Goal: Information Seeking & Learning: Learn about a topic

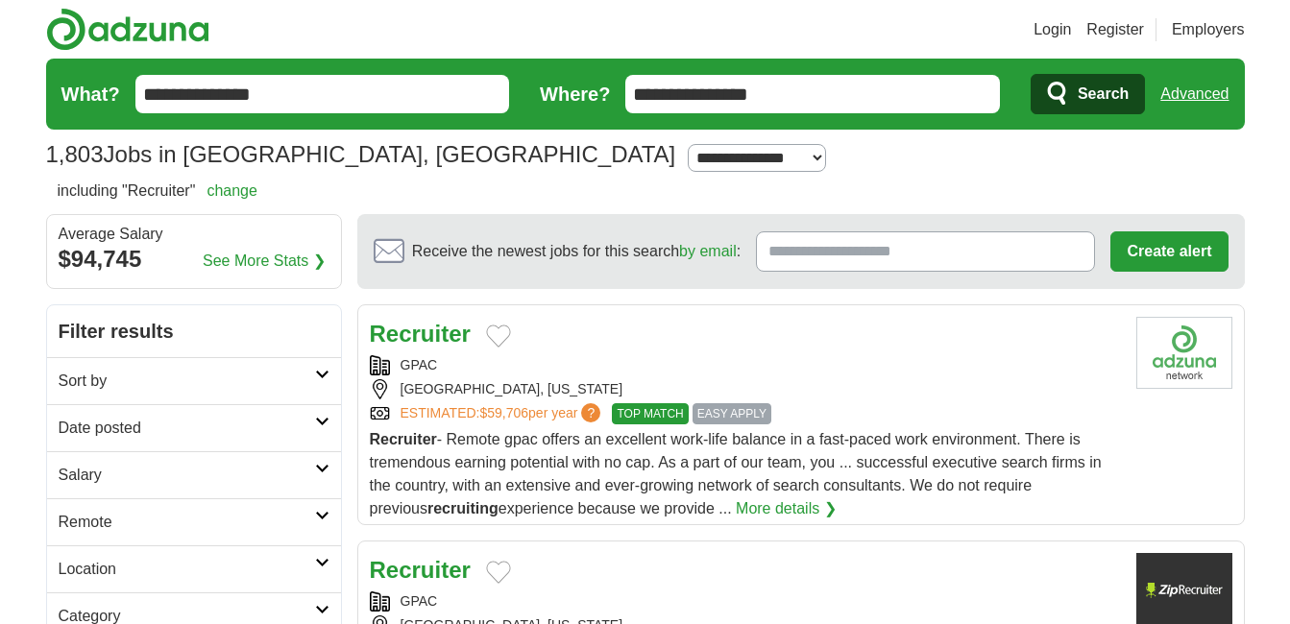
type input "**********"
click at [1031, 74] on button "Search" at bounding box center [1088, 94] width 114 height 40
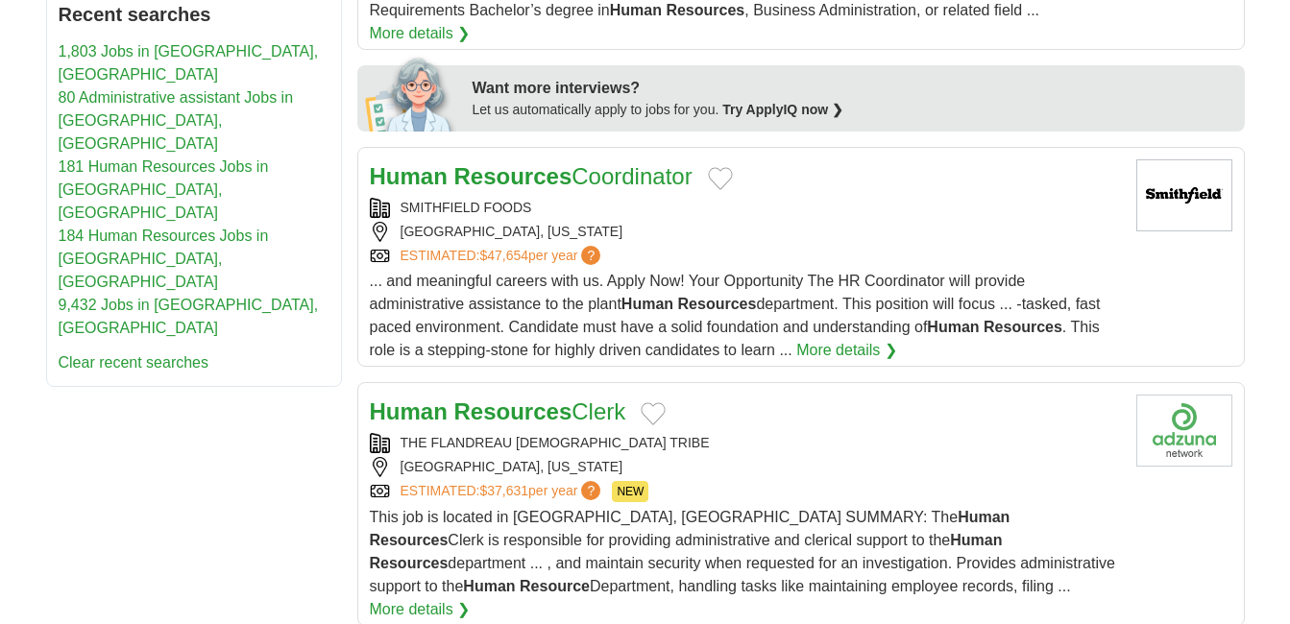
scroll to position [960, 0]
click at [455, 398] on strong "Resources" at bounding box center [513, 411] width 118 height 26
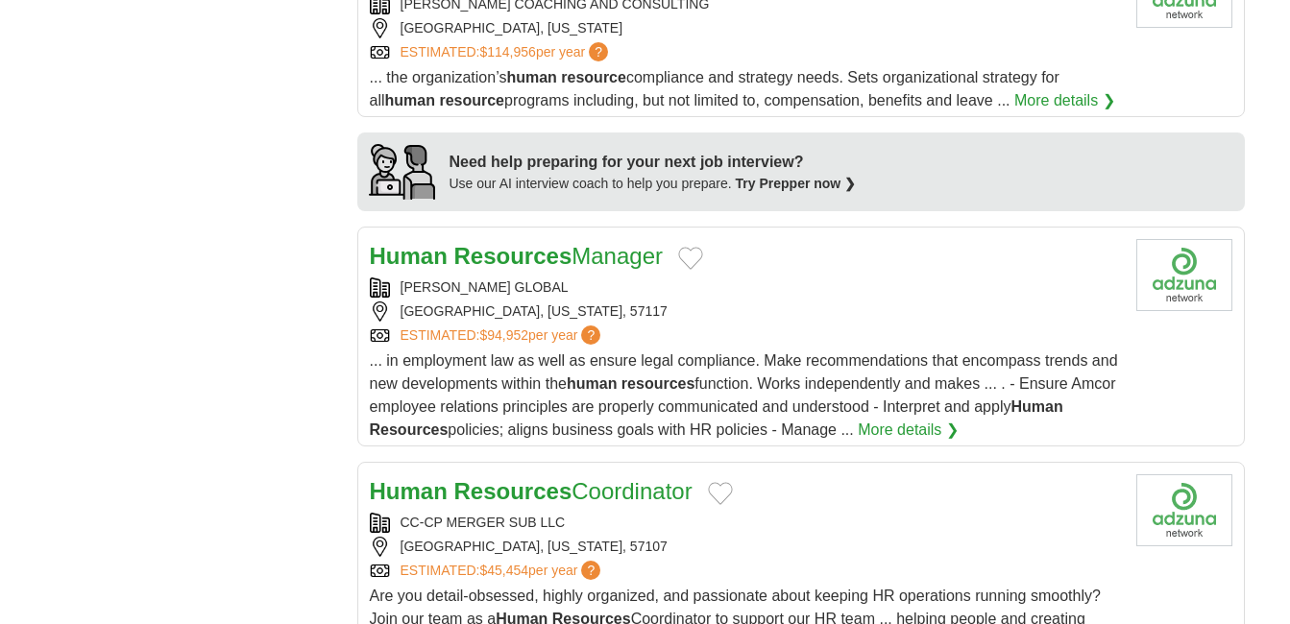
scroll to position [1729, 0]
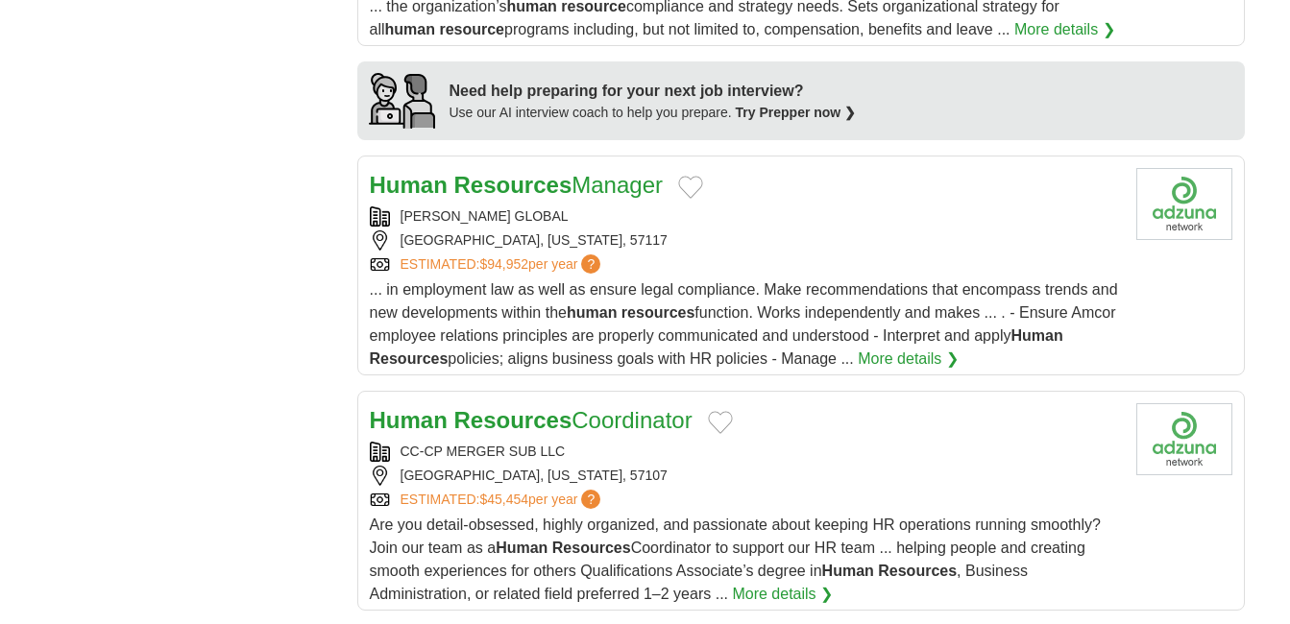
click at [556, 172] on strong "Resources" at bounding box center [513, 185] width 118 height 26
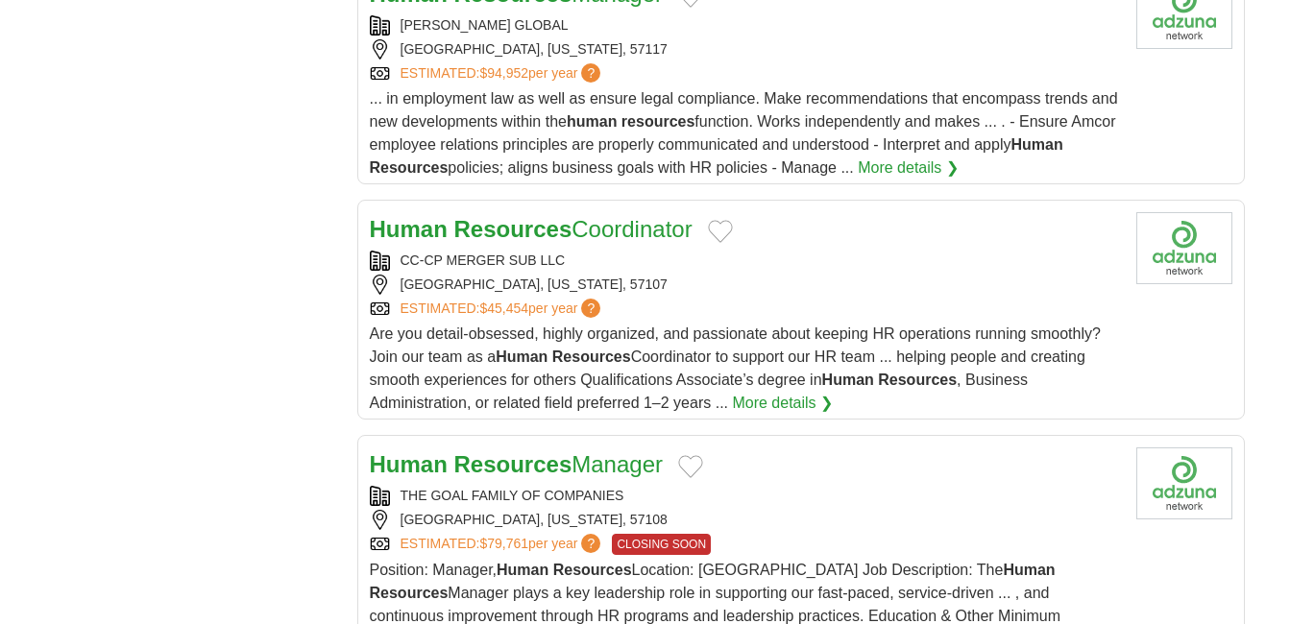
scroll to position [1921, 0]
click at [518, 215] on strong "Resources" at bounding box center [513, 228] width 118 height 26
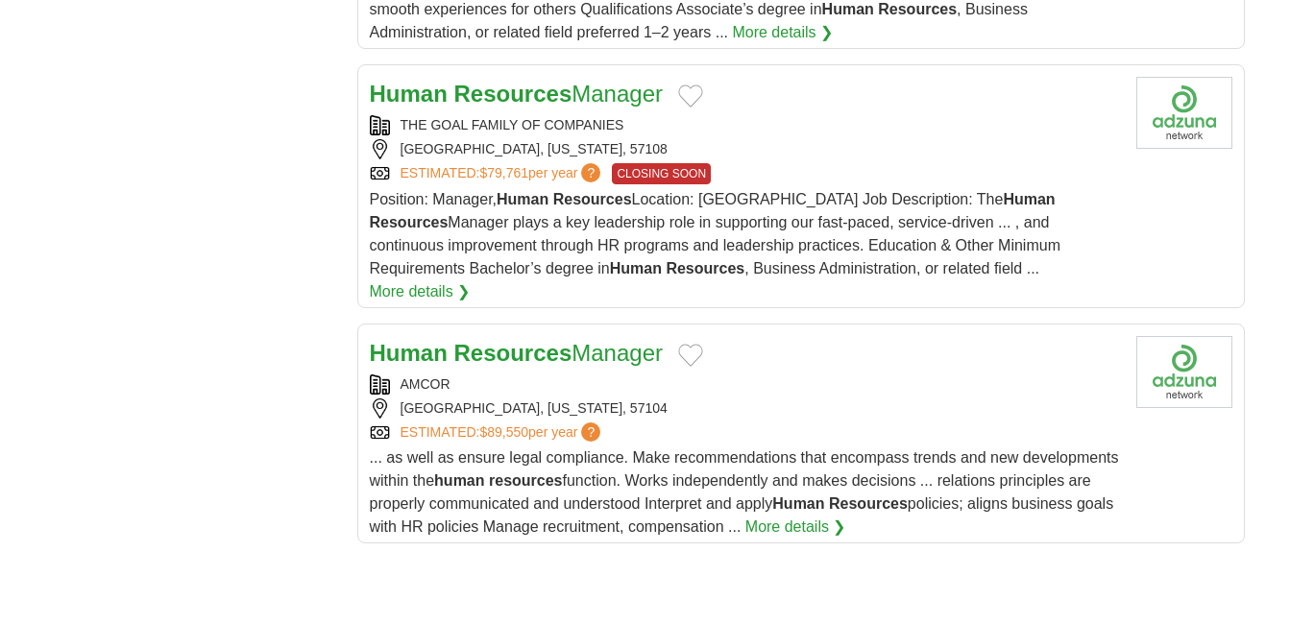
scroll to position [2305, 0]
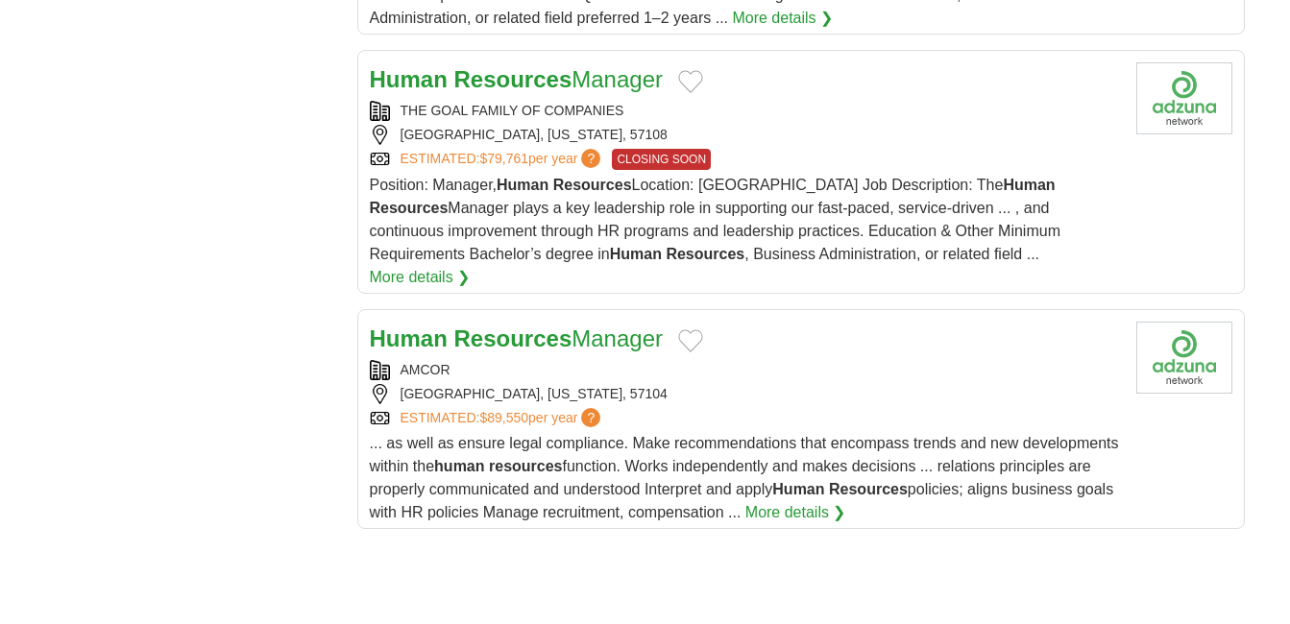
drag, startPoint x: 538, startPoint y: 248, endPoint x: 579, endPoint y: 297, distance: 64.1
click at [538, 326] on strong "Resources" at bounding box center [513, 339] width 118 height 26
click at [522, 326] on strong "Resources" at bounding box center [513, 339] width 118 height 26
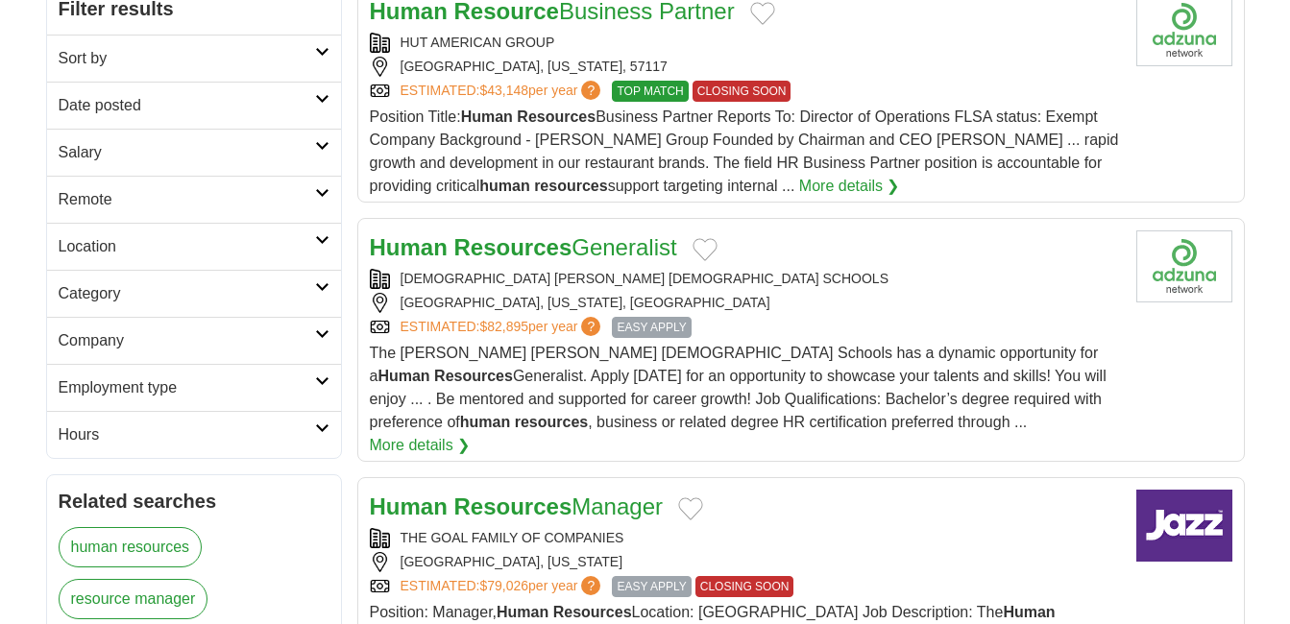
scroll to position [0, 0]
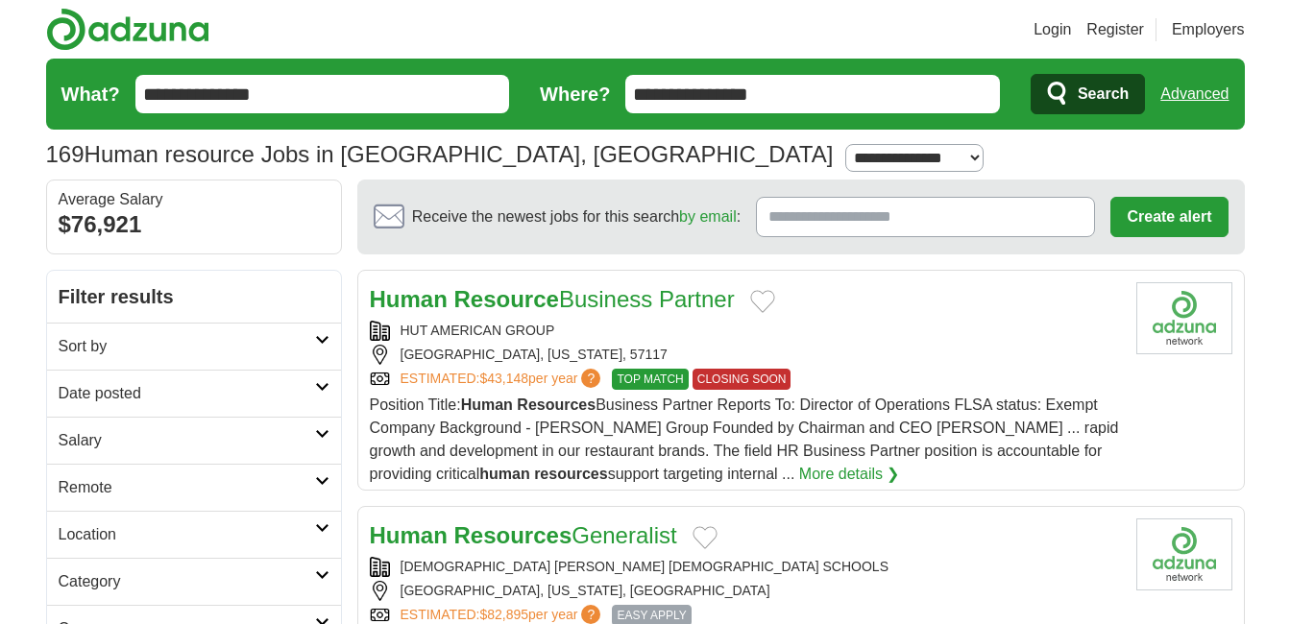
click at [353, 86] on input "**********" at bounding box center [322, 94] width 375 height 38
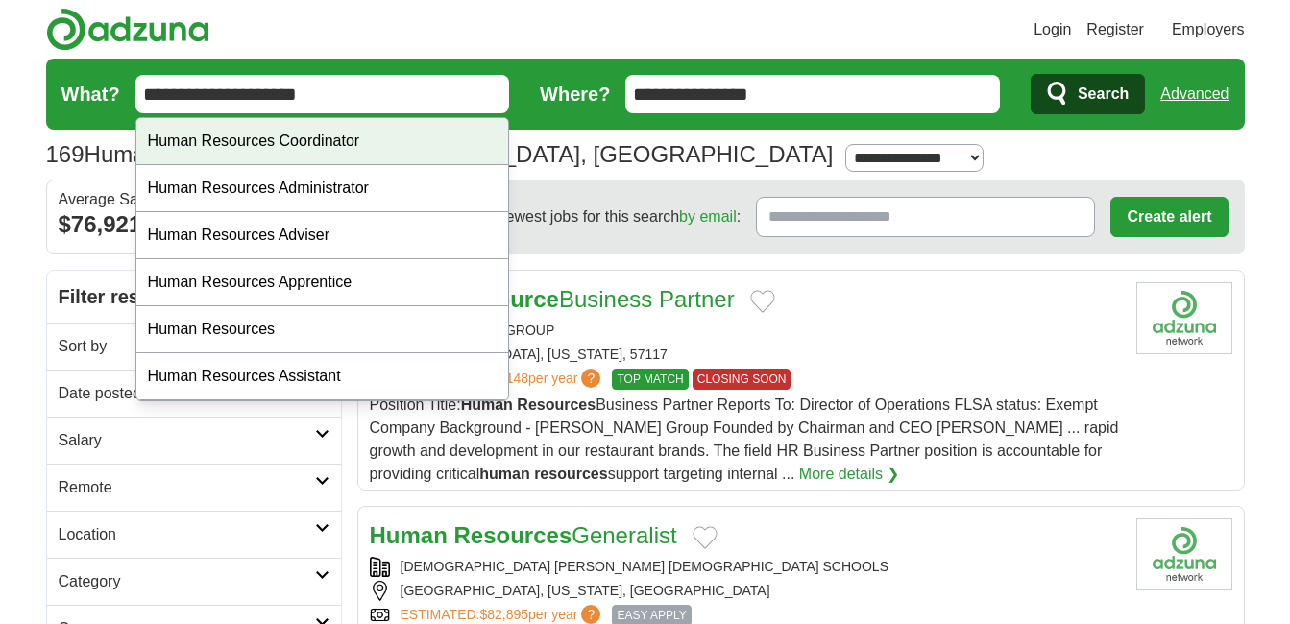
click at [327, 141] on div "Human Resources Coordinator" at bounding box center [322, 141] width 373 height 47
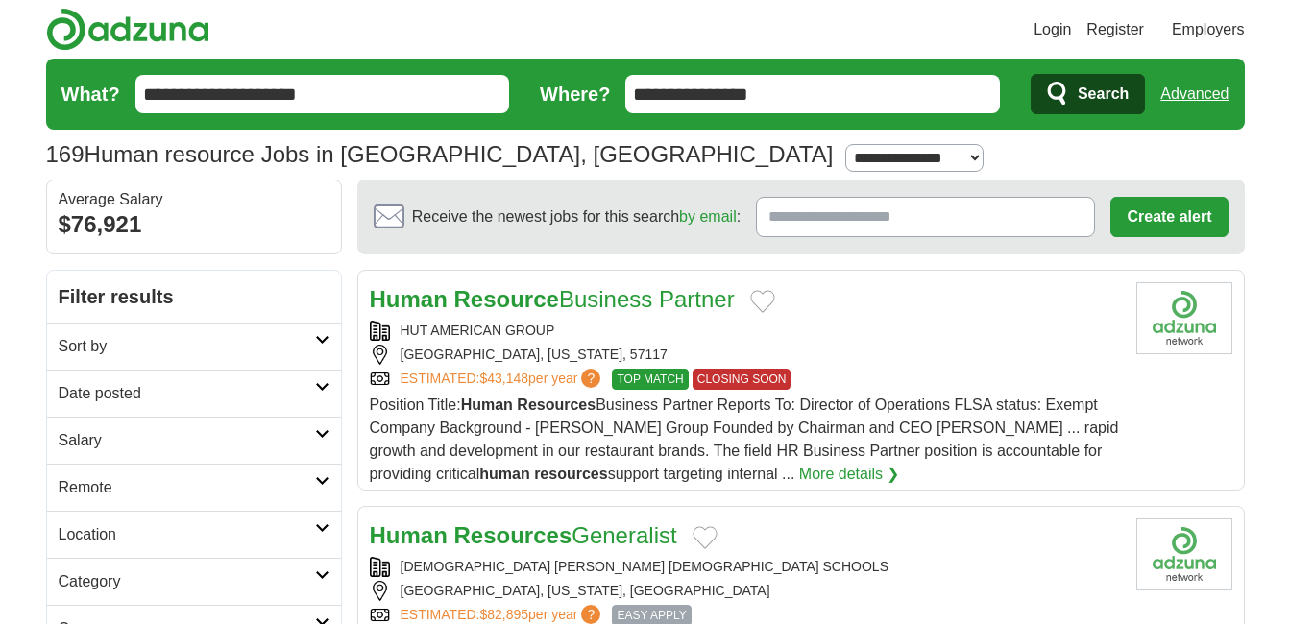
type input "**********"
click at [447, 91] on input "**********" at bounding box center [322, 94] width 375 height 38
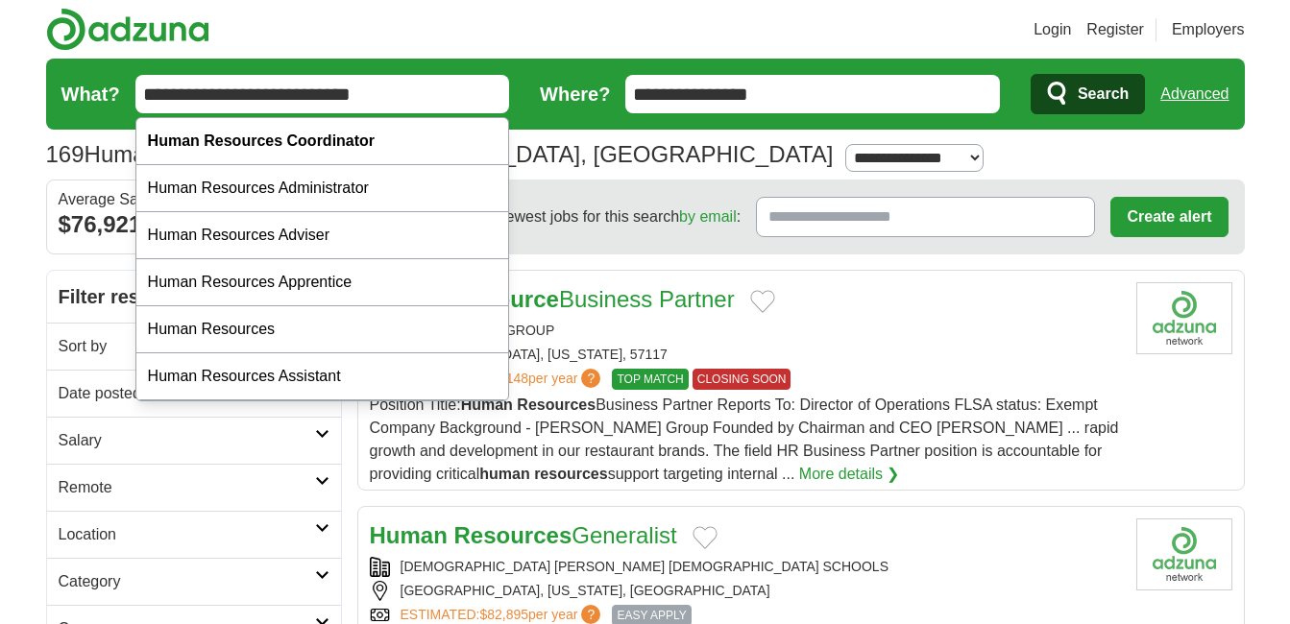
click at [1031, 74] on button "Search" at bounding box center [1088, 94] width 114 height 40
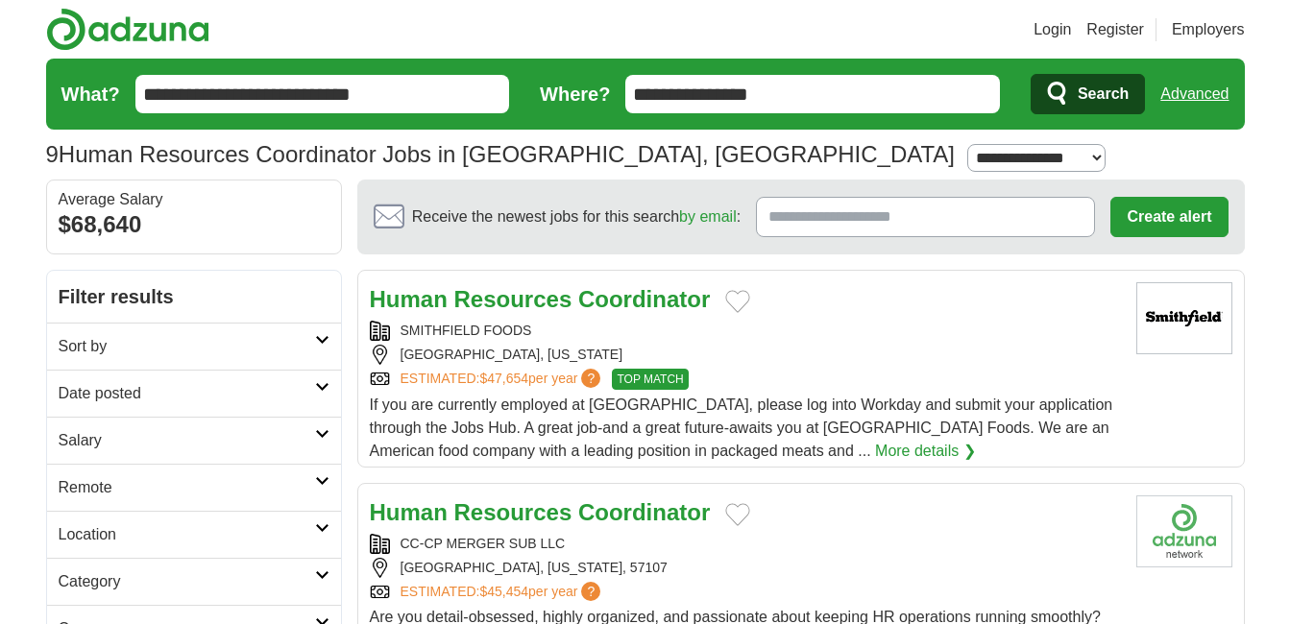
click at [614, 295] on strong "Coordinator" at bounding box center [644, 299] width 132 height 26
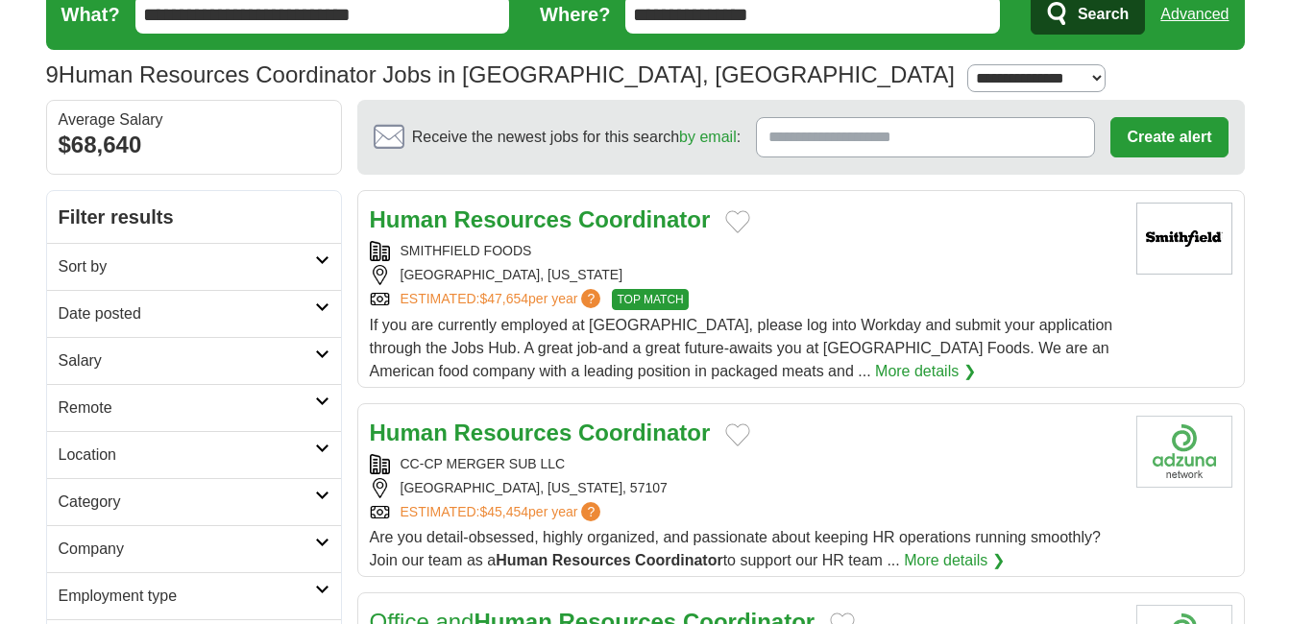
scroll to position [96, 0]
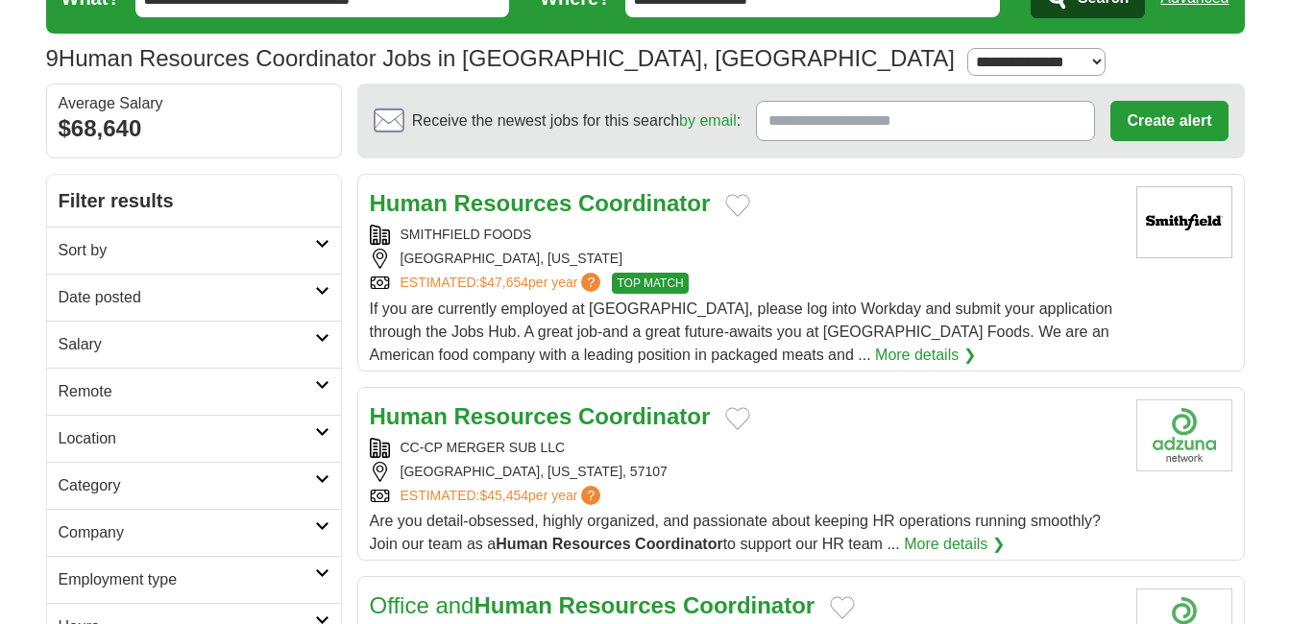
click at [512, 422] on strong "Resources" at bounding box center [513, 416] width 118 height 26
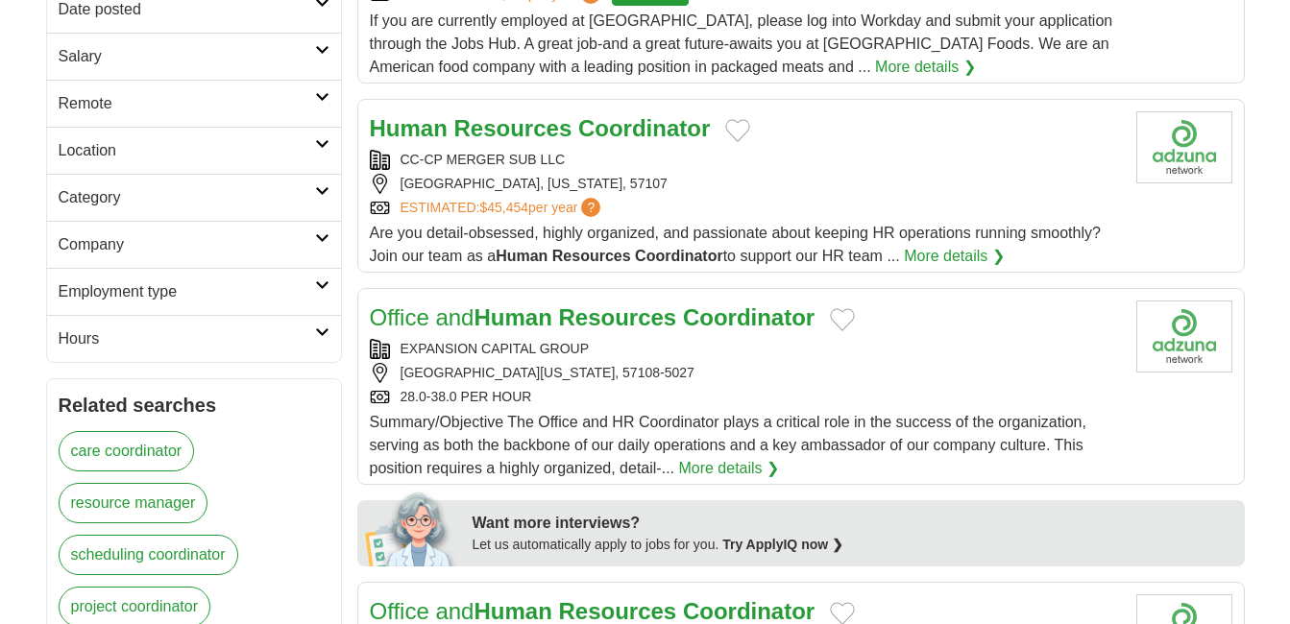
scroll to position [0, 0]
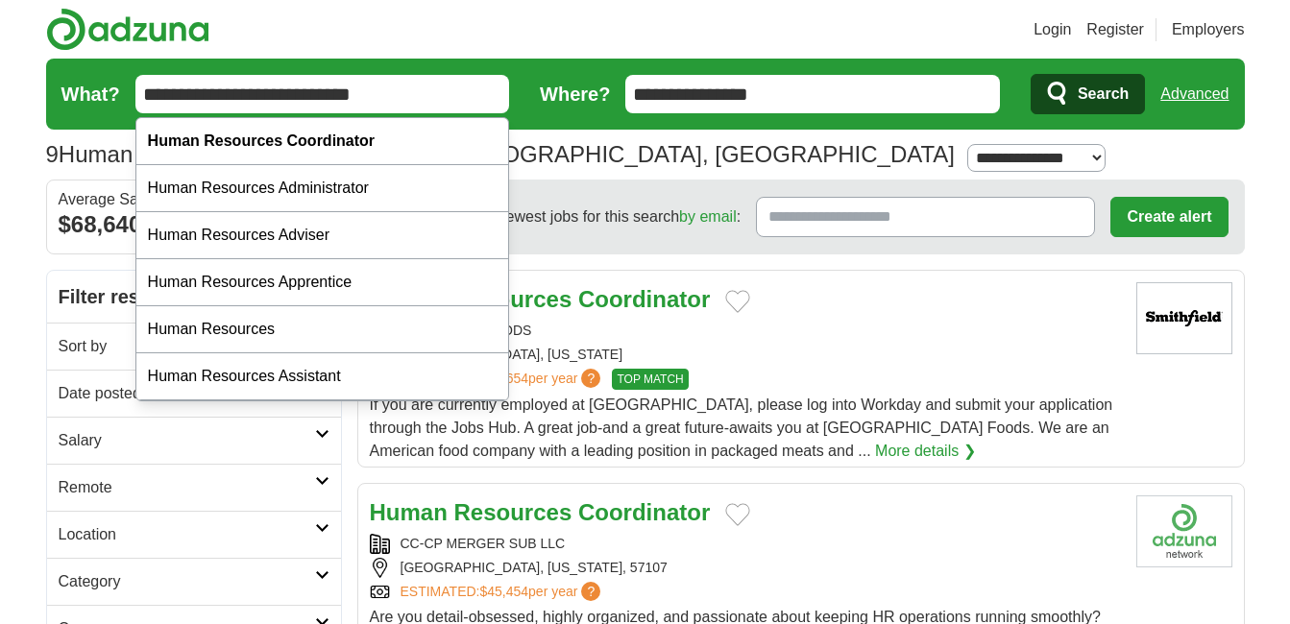
drag, startPoint x: 441, startPoint y: 98, endPoint x: -4, endPoint y: 13, distance: 452.7
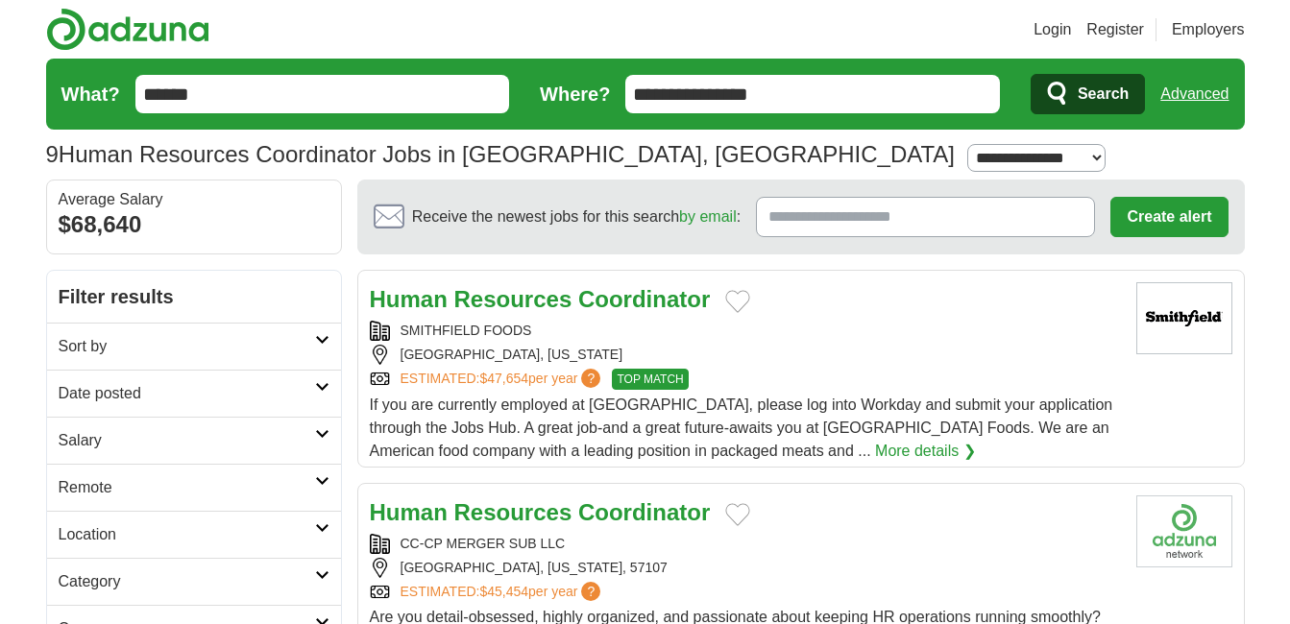
type input "******"
click at [1031, 74] on button "Search" at bounding box center [1088, 94] width 114 height 40
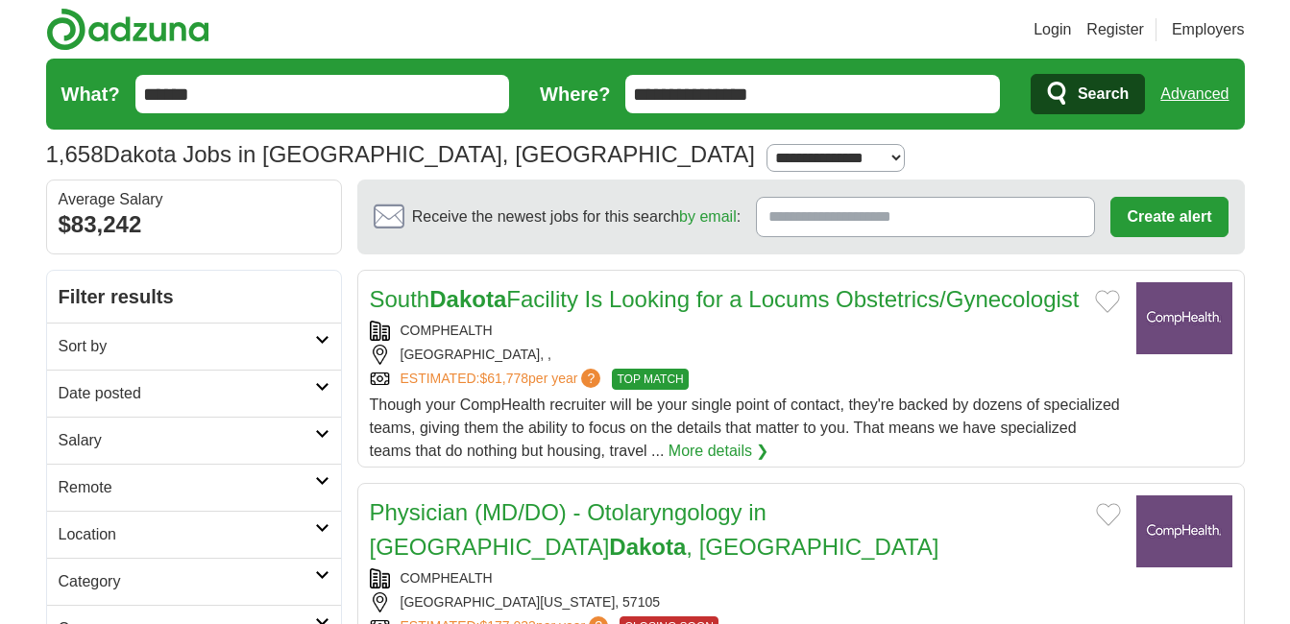
click at [285, 92] on input "******" at bounding box center [322, 94] width 375 height 38
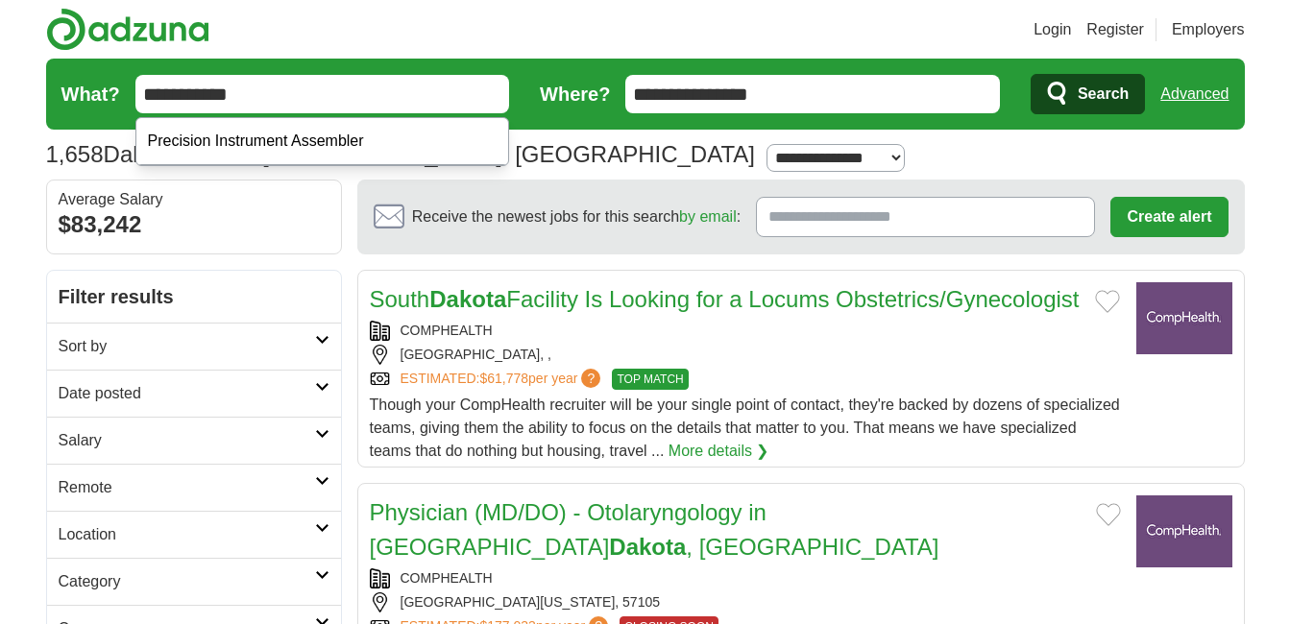
type input "**********"
click at [1031, 74] on button "Search" at bounding box center [1088, 94] width 114 height 40
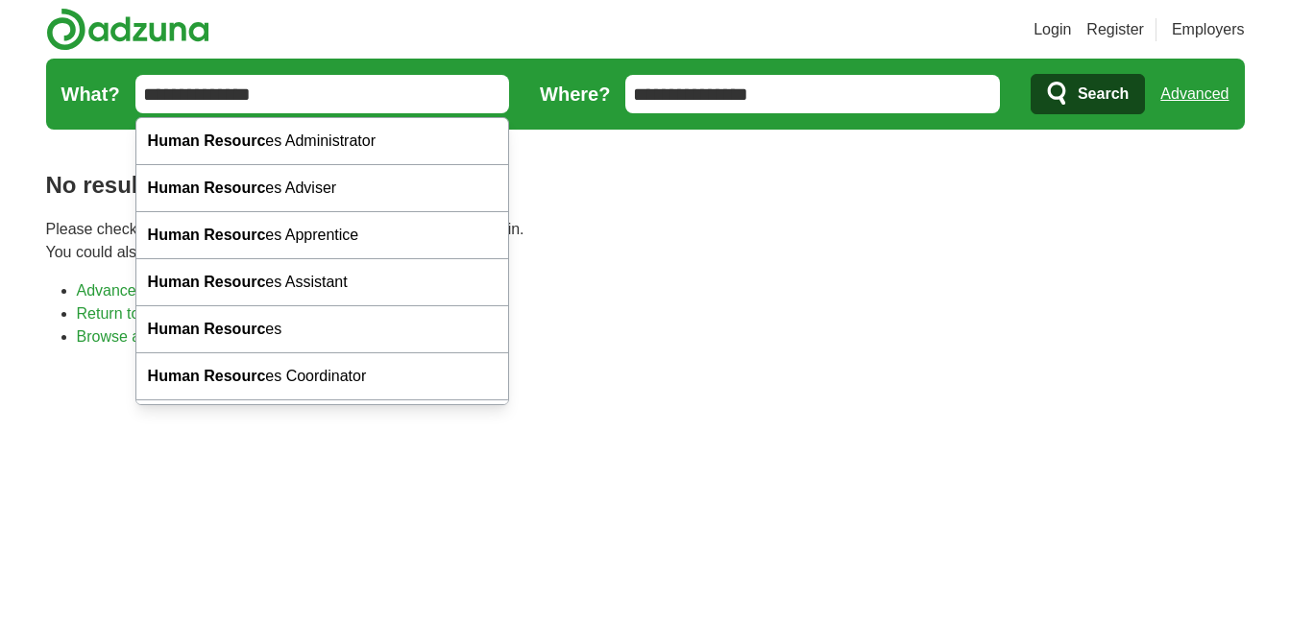
type input "**********"
click at [1031, 74] on button "Search" at bounding box center [1088, 94] width 114 height 40
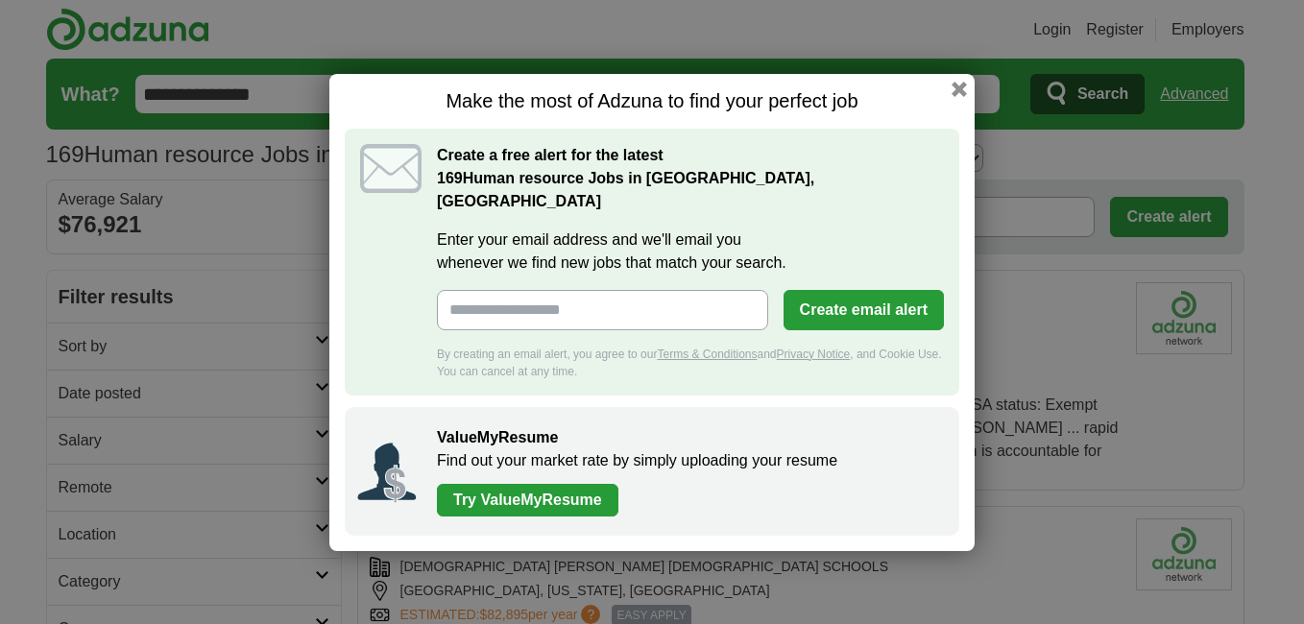
click at [967, 95] on div "Make the most of Adzuna to find your perfect job Create a free alert for the la…" at bounding box center [651, 312] width 645 height 477
click at [961, 98] on button "button" at bounding box center [959, 88] width 21 height 21
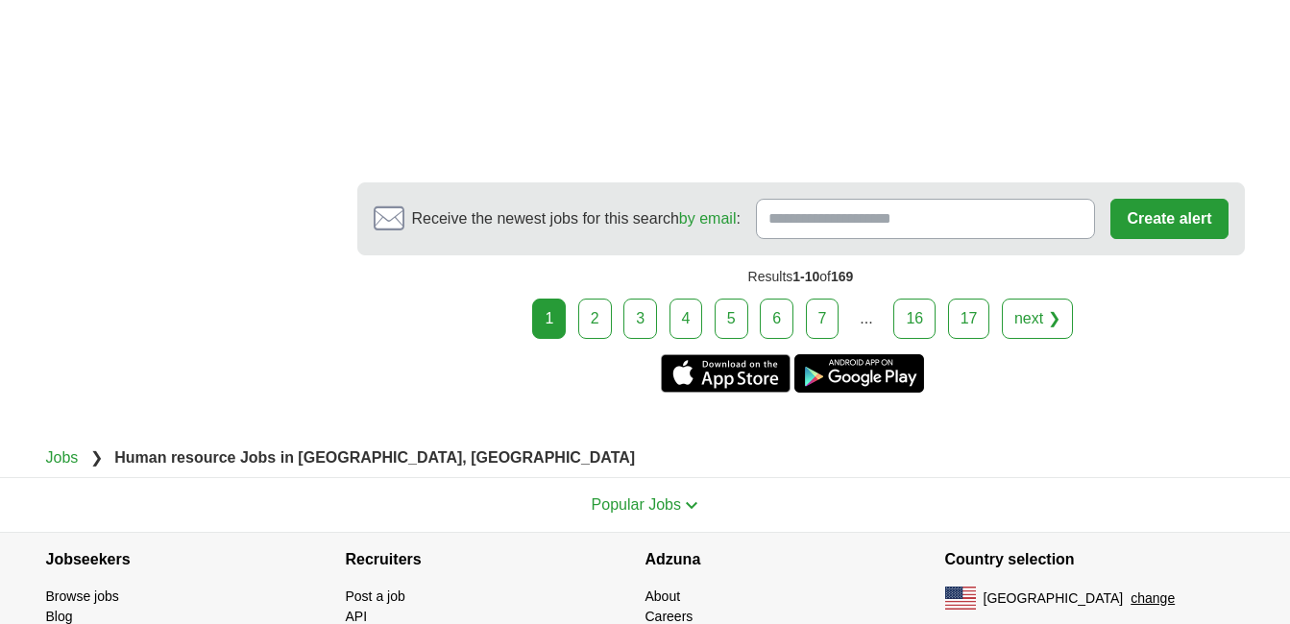
scroll to position [3736, 0]
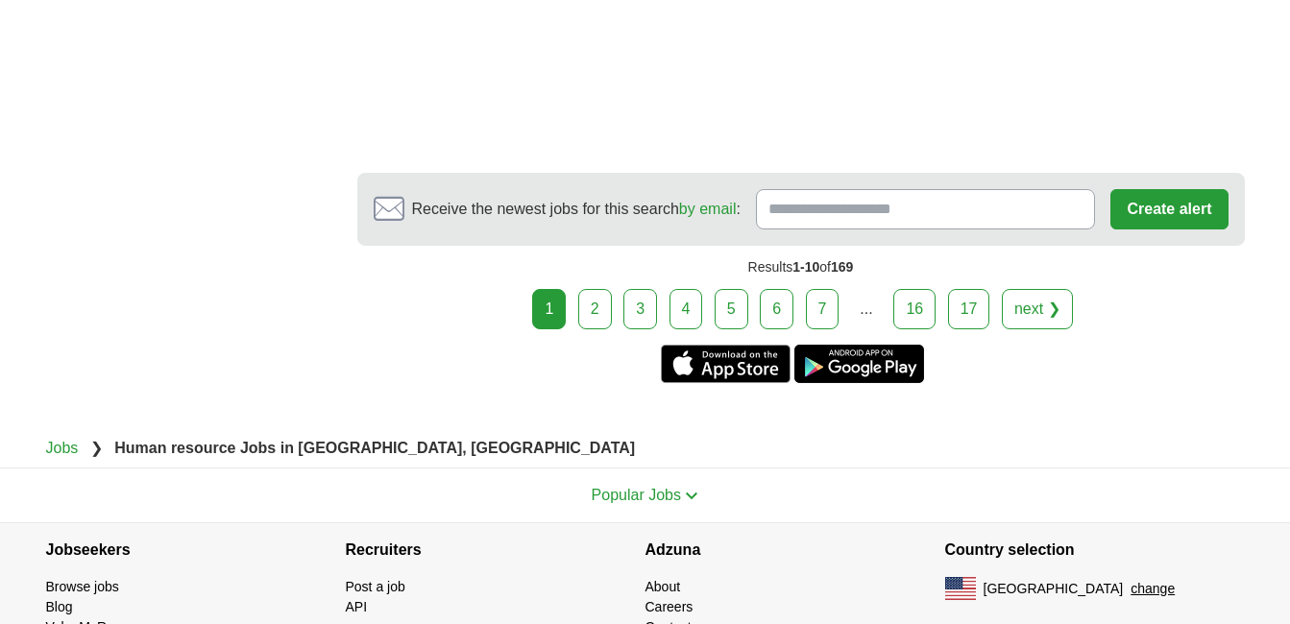
click at [602, 289] on link "2" at bounding box center [595, 309] width 34 height 40
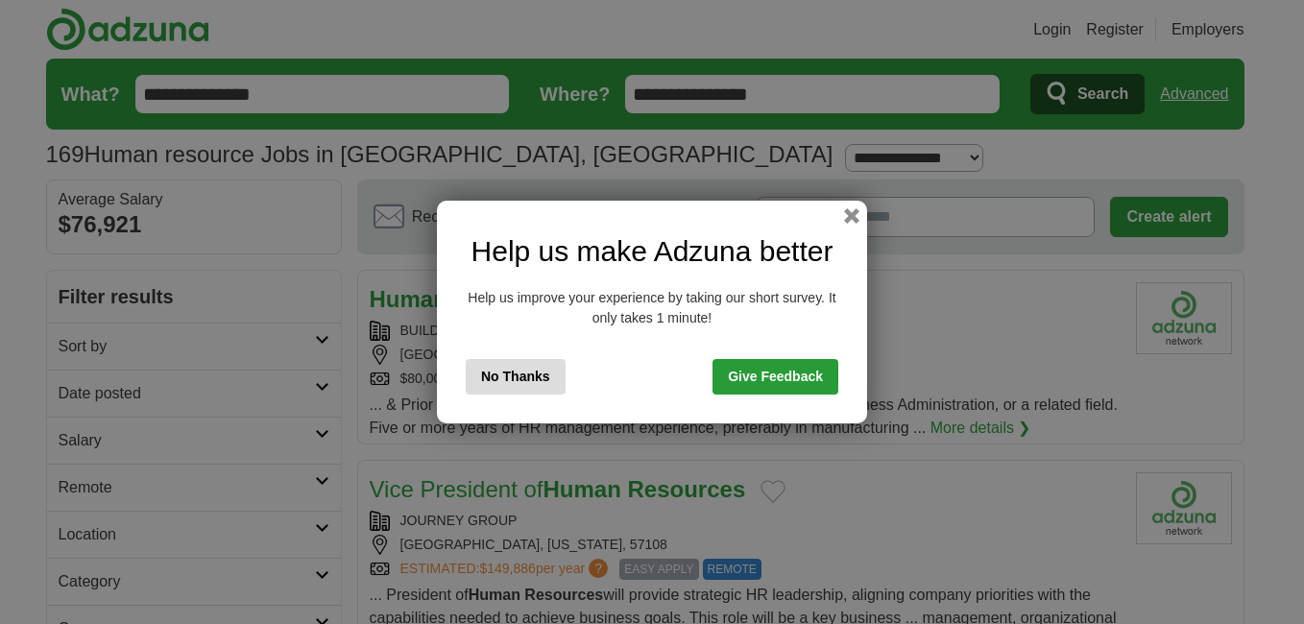
click at [856, 217] on button "button" at bounding box center [851, 215] width 15 height 15
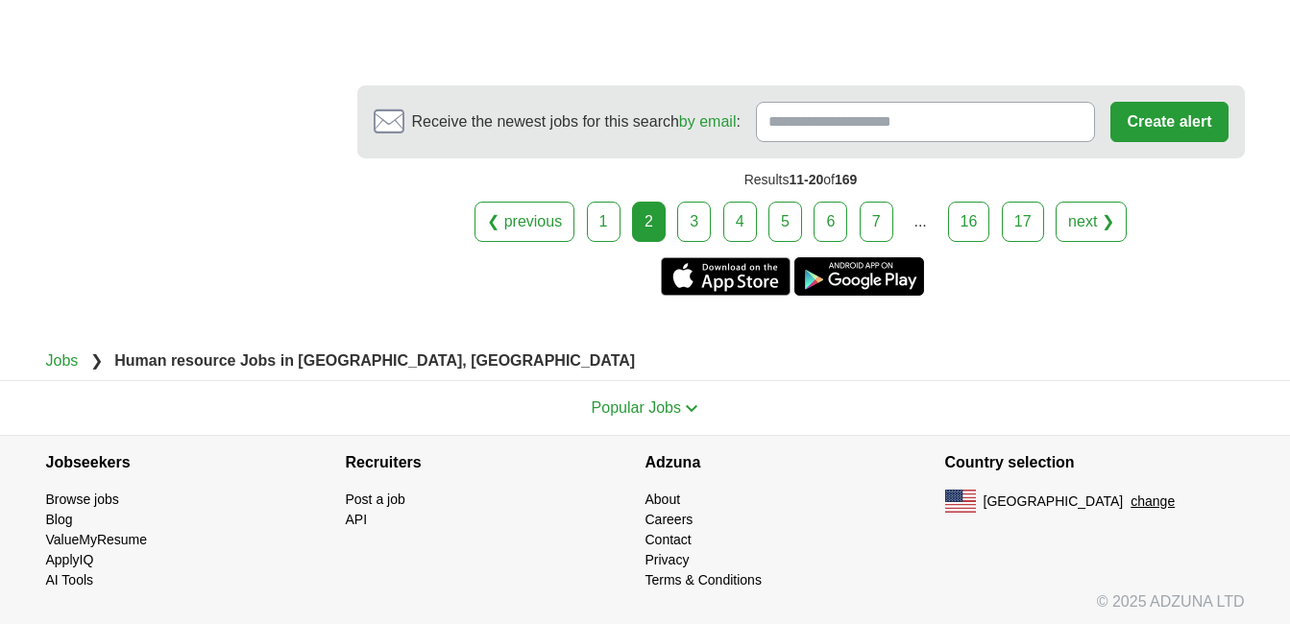
scroll to position [3645, 0]
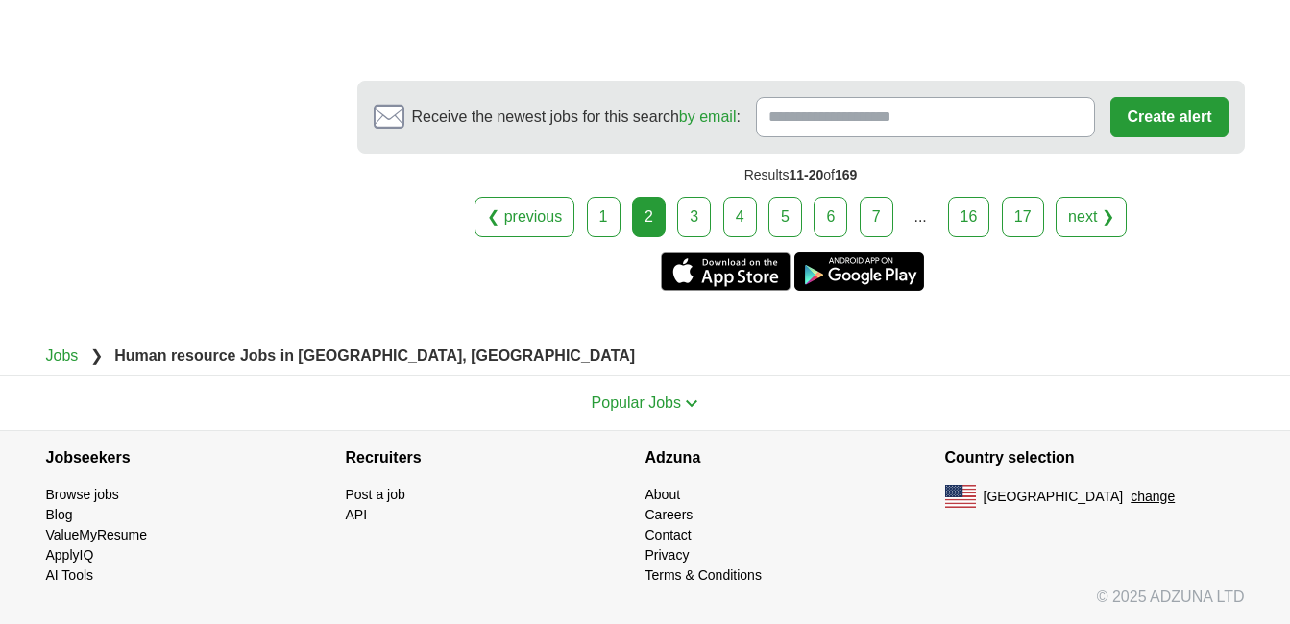
click at [610, 213] on link "1" at bounding box center [604, 217] width 34 height 40
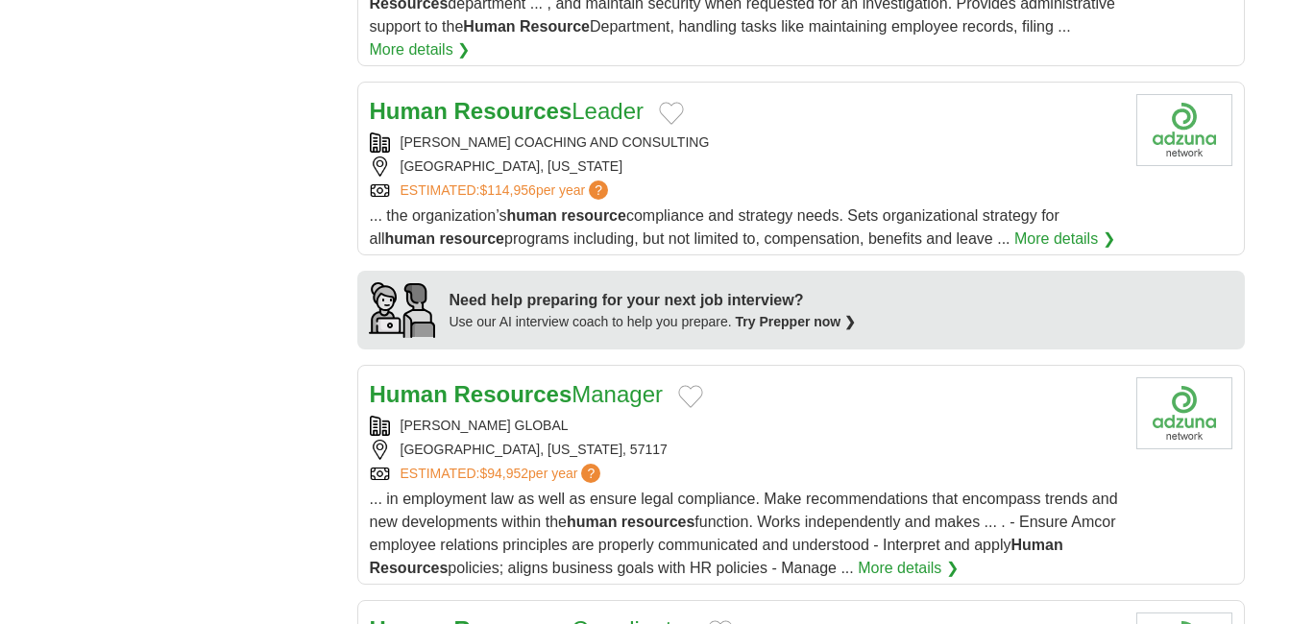
scroll to position [1537, 0]
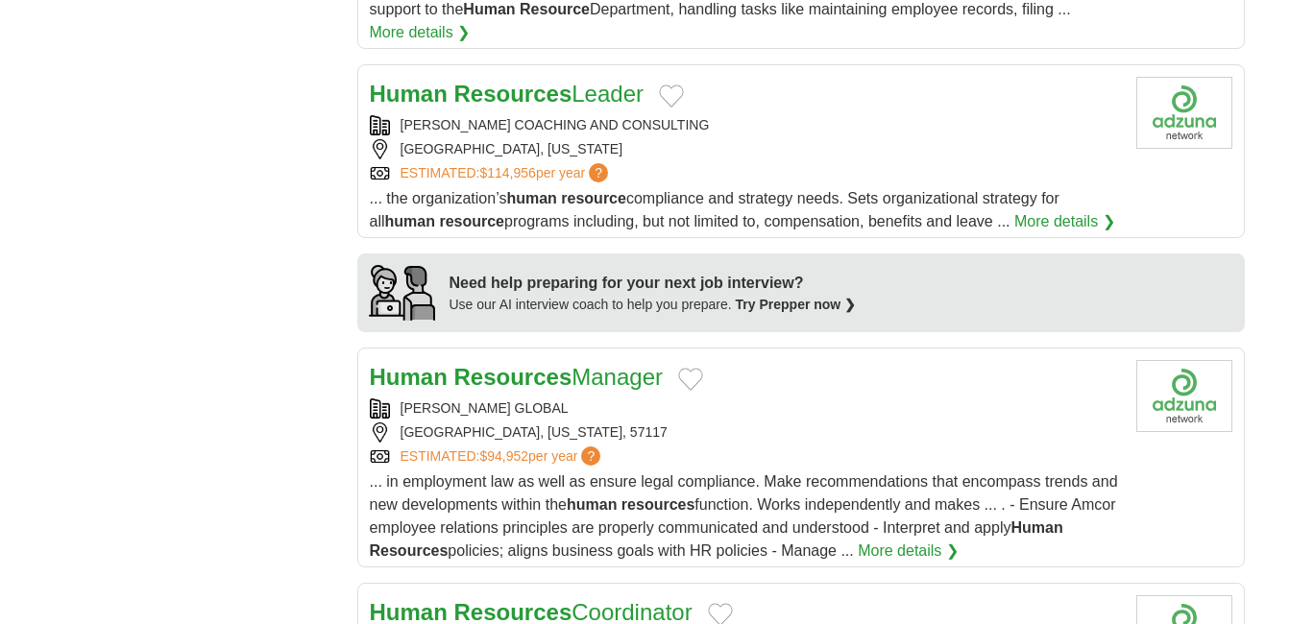
click at [460, 364] on strong "Resources" at bounding box center [513, 377] width 118 height 26
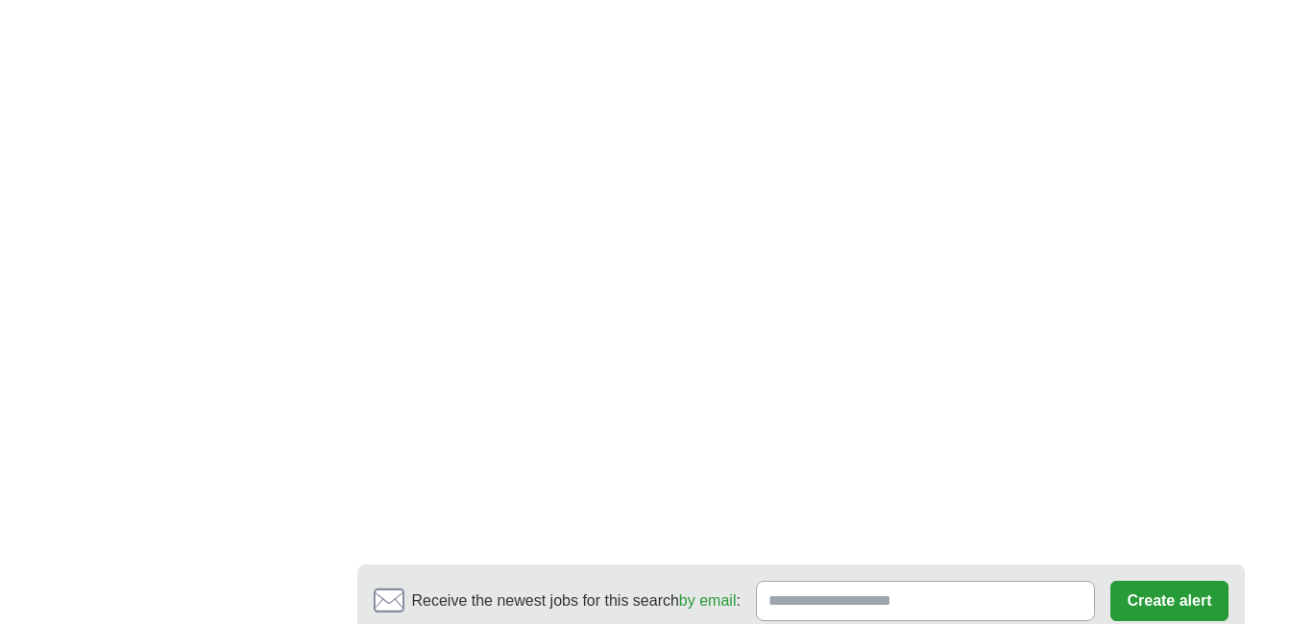
scroll to position [3850, 0]
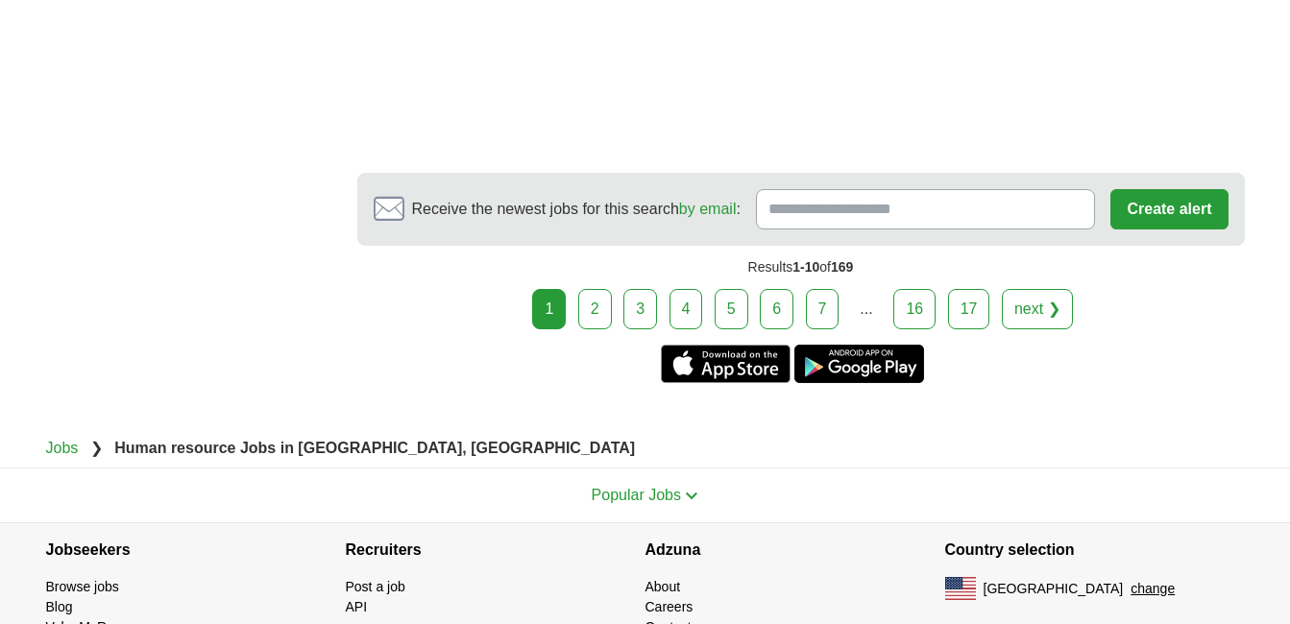
click at [599, 289] on link "2" at bounding box center [595, 309] width 34 height 40
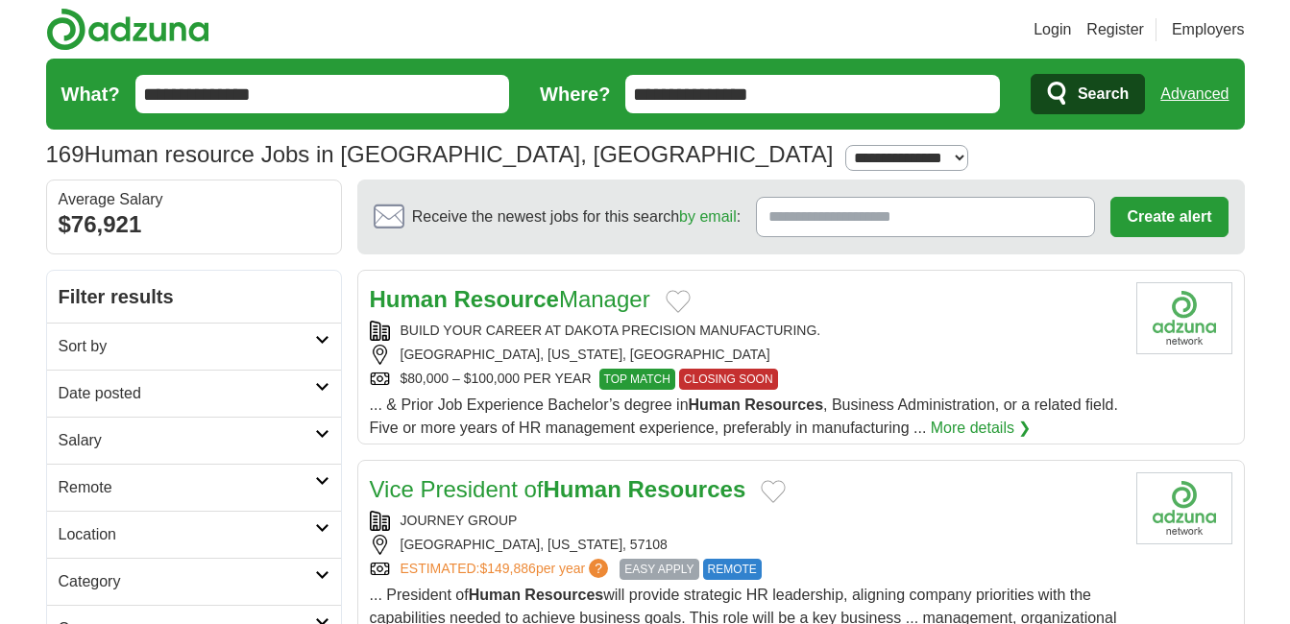
click at [508, 476] on link "Vice President of Human Resources" at bounding box center [558, 489] width 377 height 26
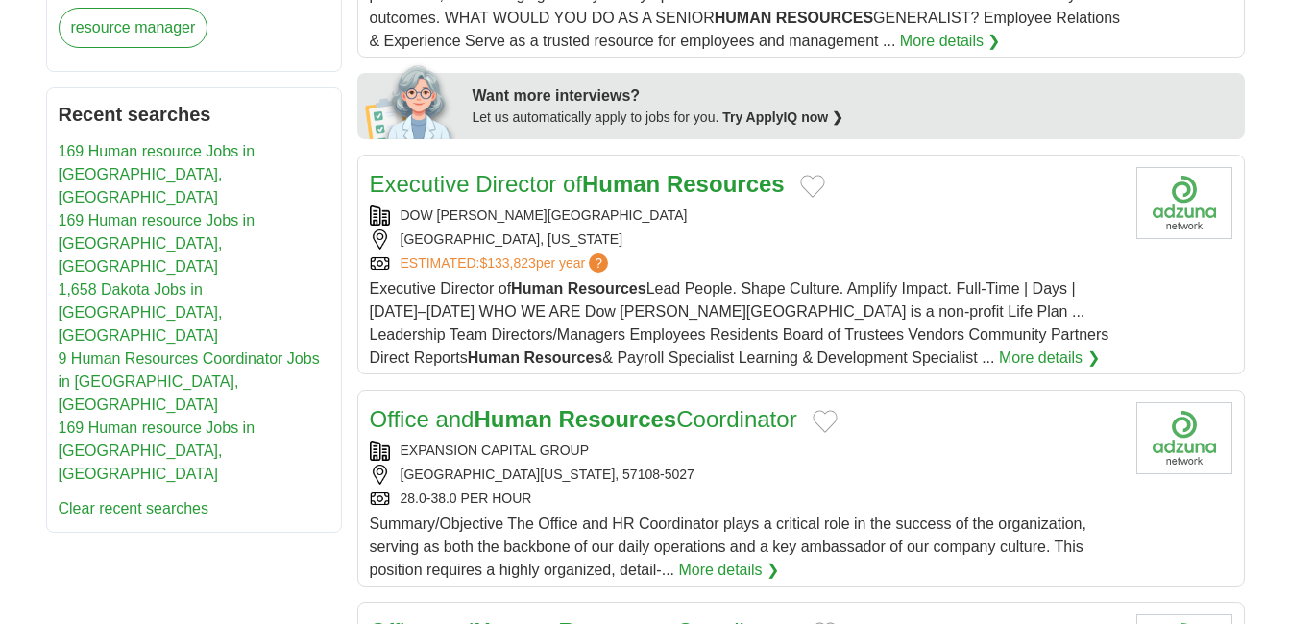
scroll to position [864, 0]
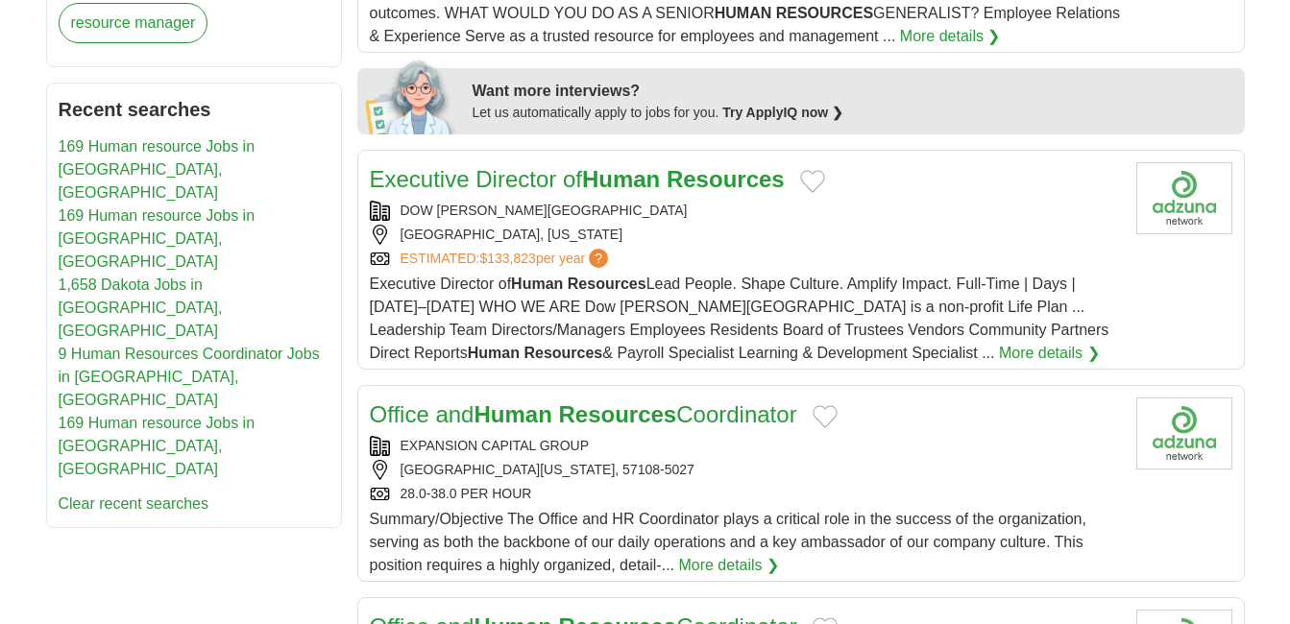
click at [571, 179] on link "Executive Director of Human Resources" at bounding box center [577, 179] width 415 height 26
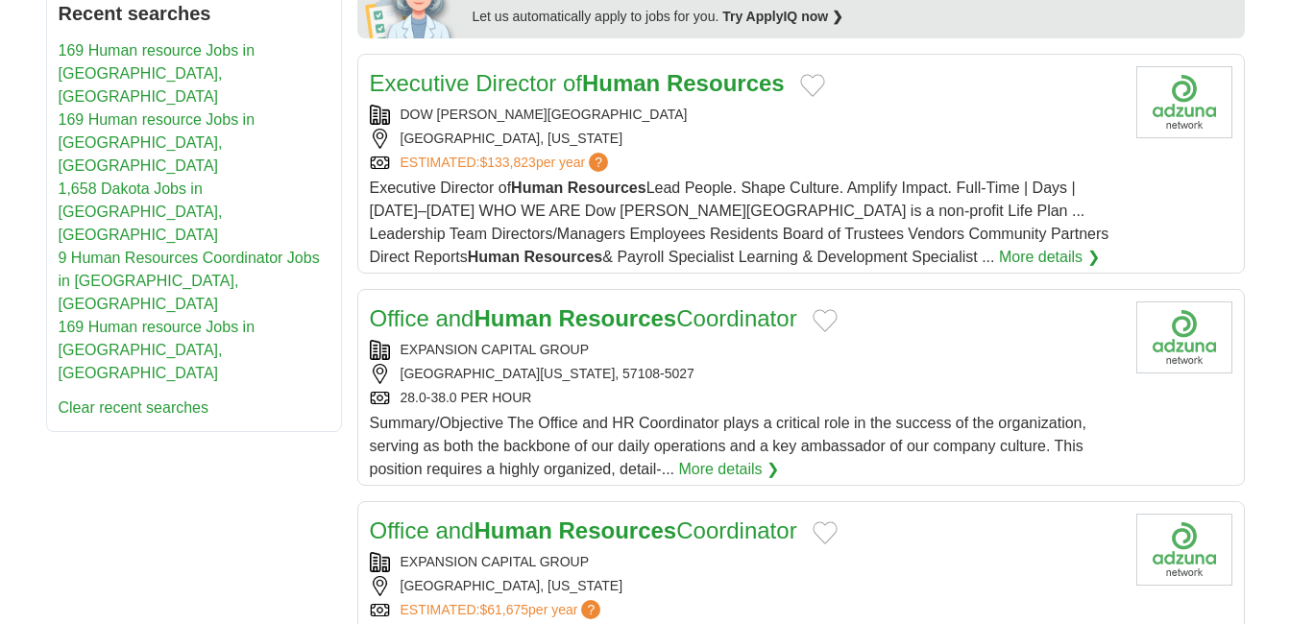
scroll to position [1057, 0]
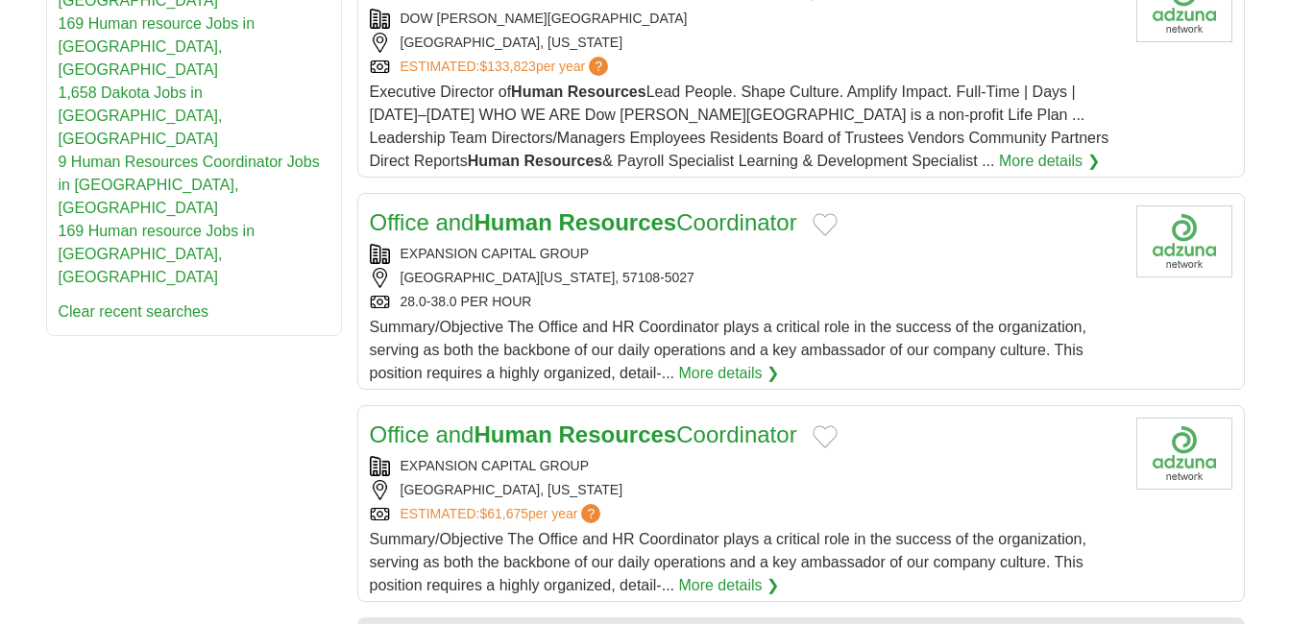
click at [485, 230] on strong "Human" at bounding box center [513, 222] width 78 height 26
click at [582, 220] on strong "Resources" at bounding box center [617, 222] width 118 height 26
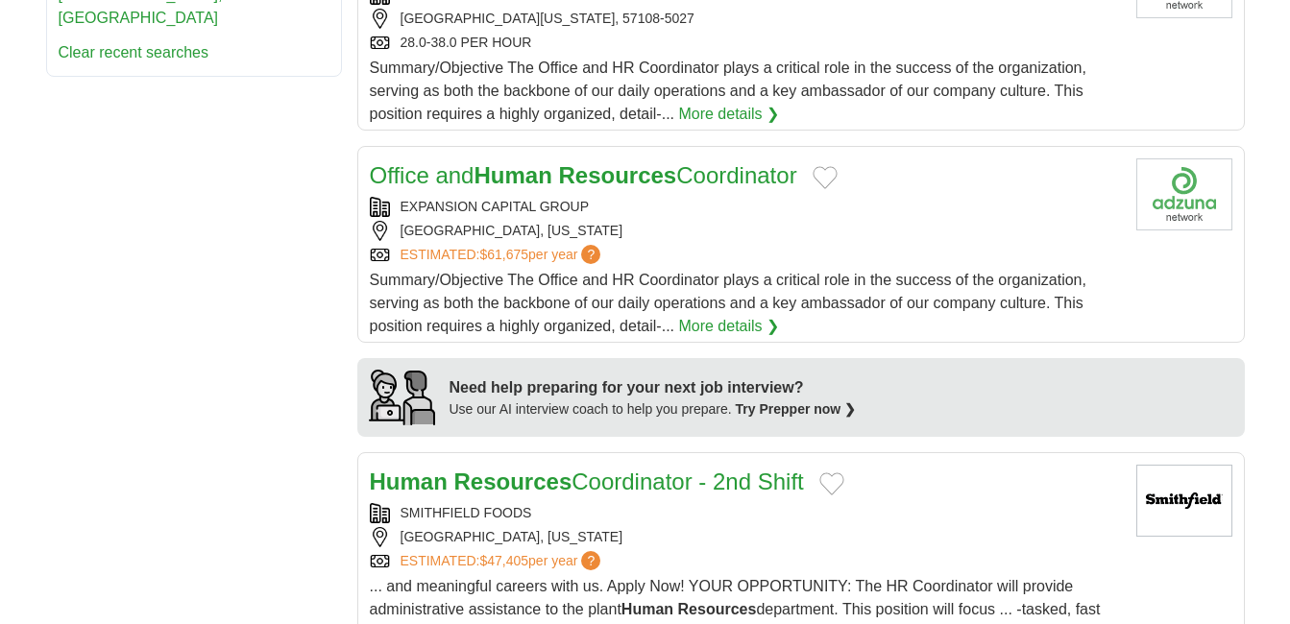
scroll to position [1249, 0]
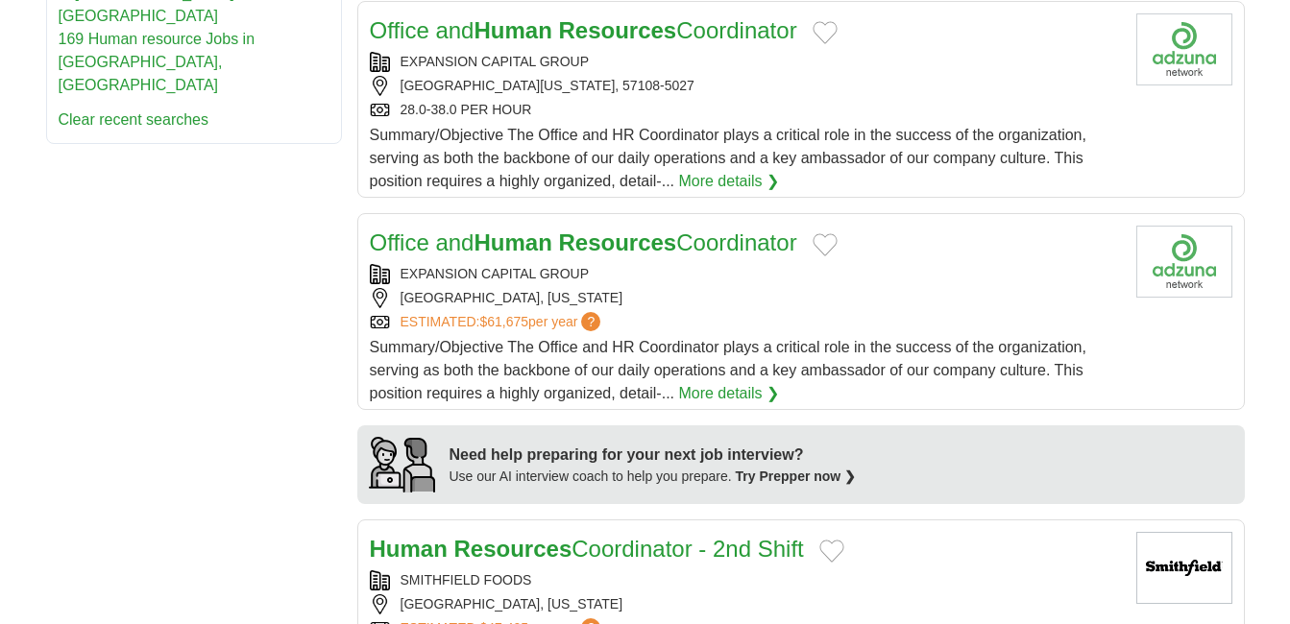
click at [637, 243] on strong "Resources" at bounding box center [617, 243] width 118 height 26
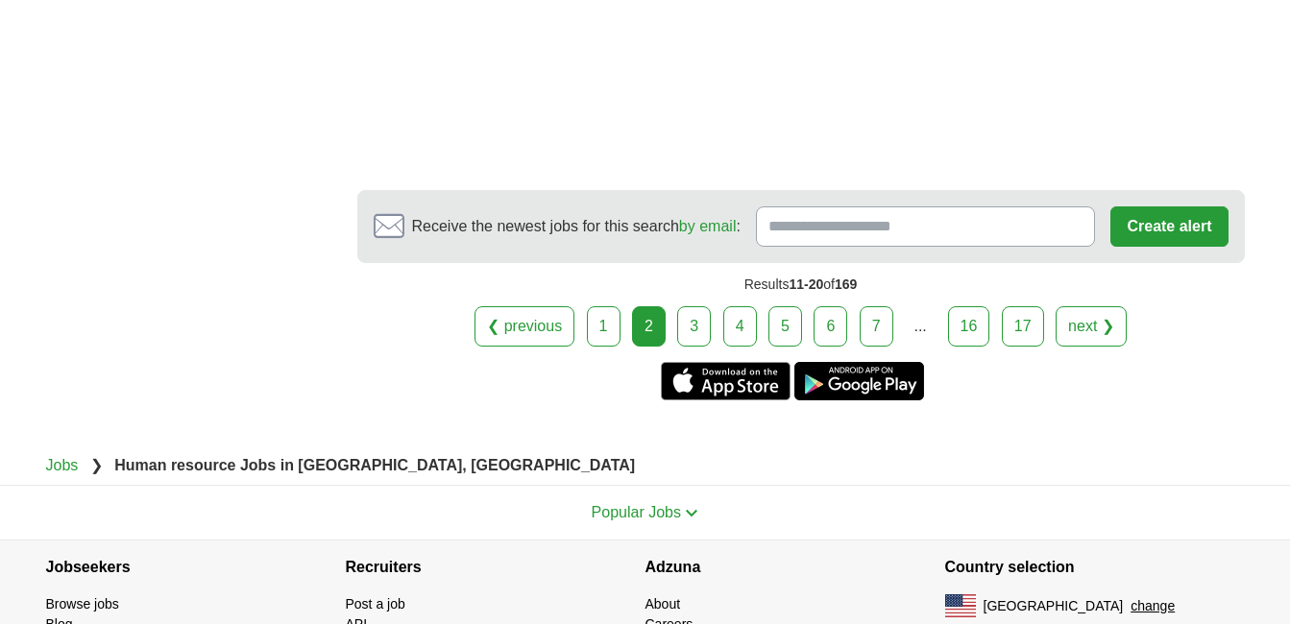
scroll to position [2785, 0]
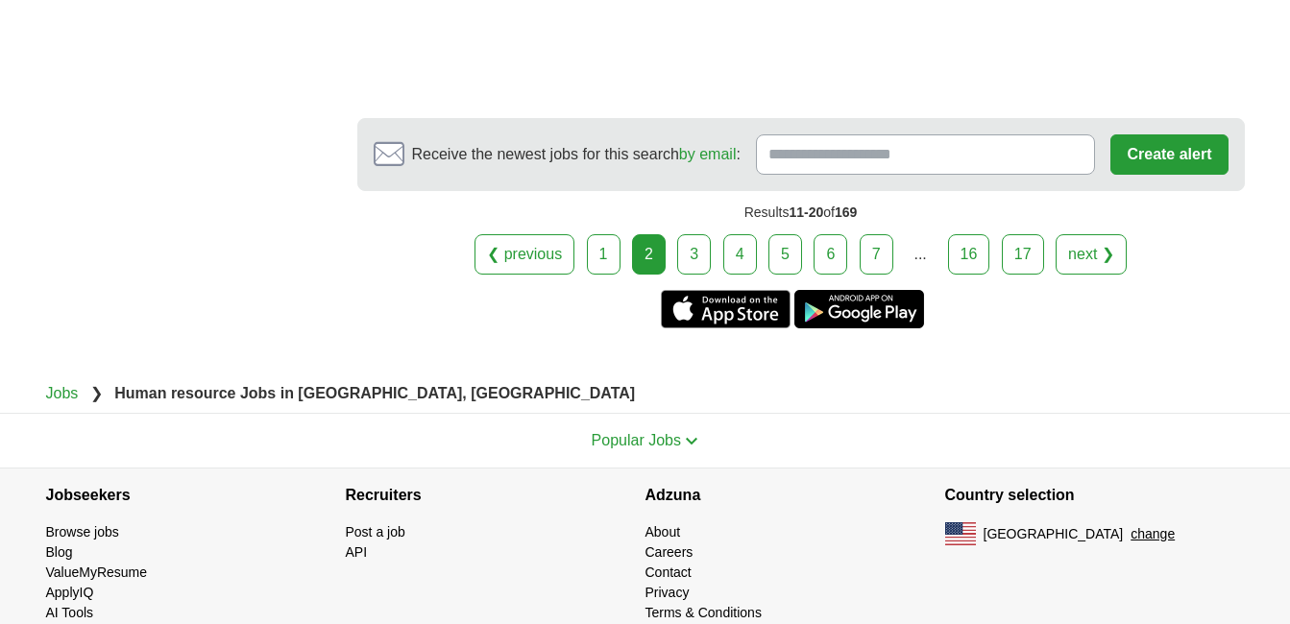
click at [698, 249] on link "3" at bounding box center [694, 254] width 34 height 40
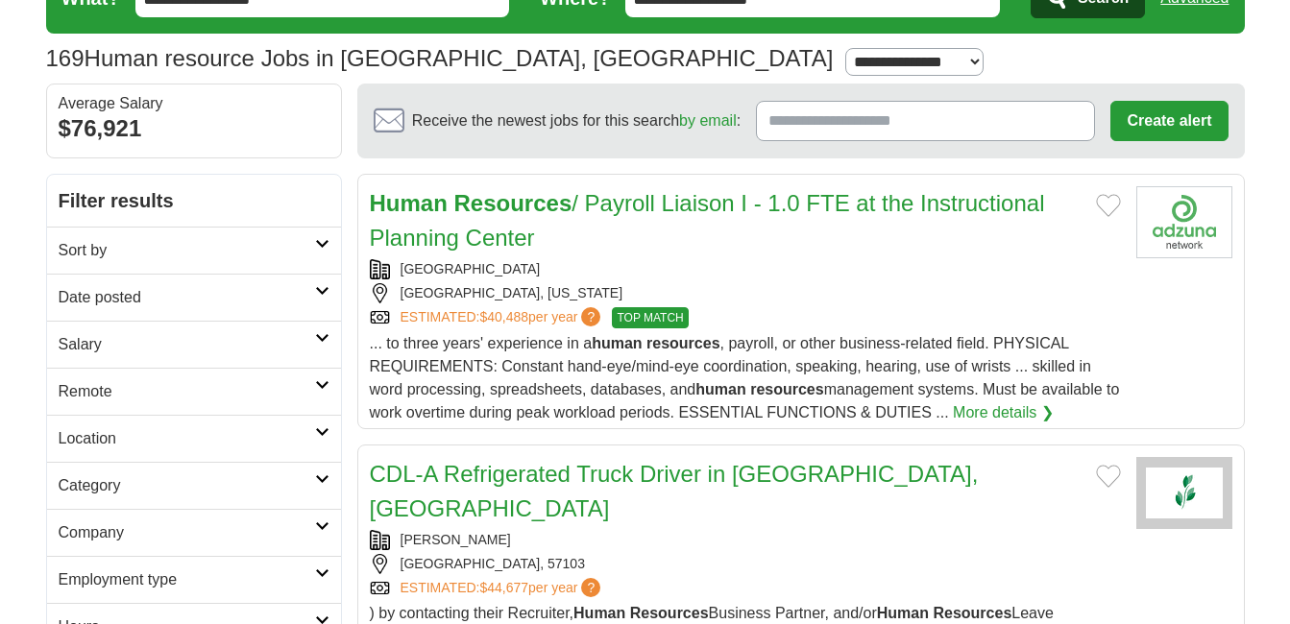
click at [514, 200] on strong "Resources" at bounding box center [513, 203] width 118 height 26
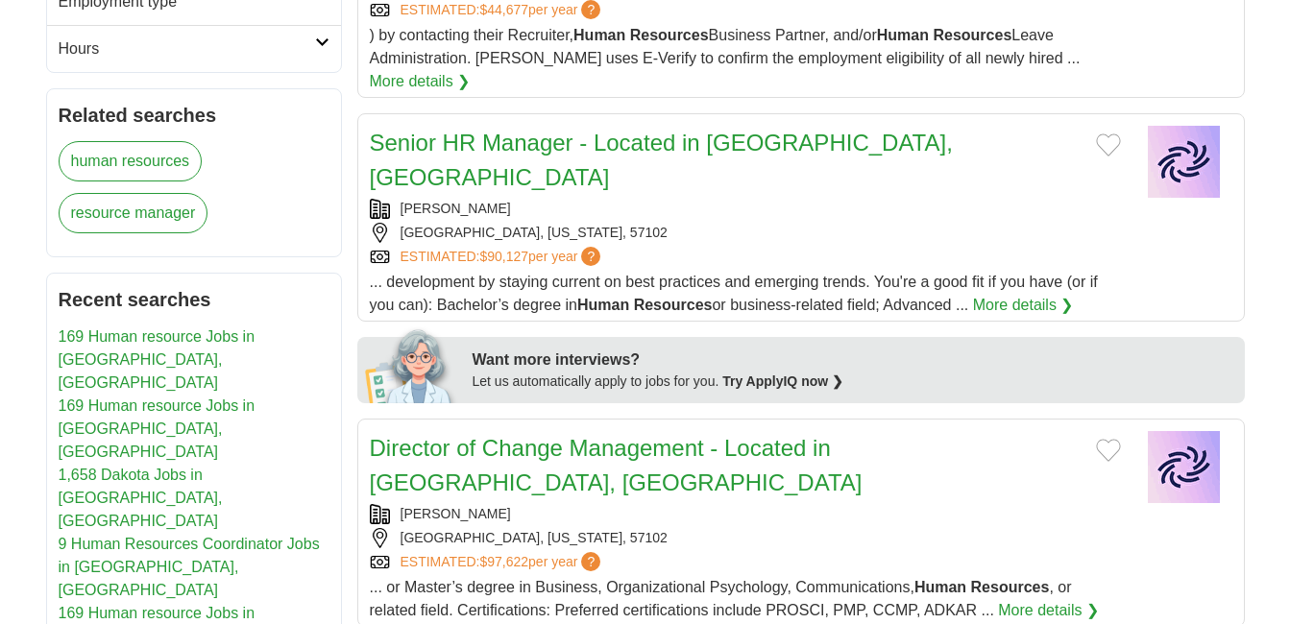
scroll to position [672, 0]
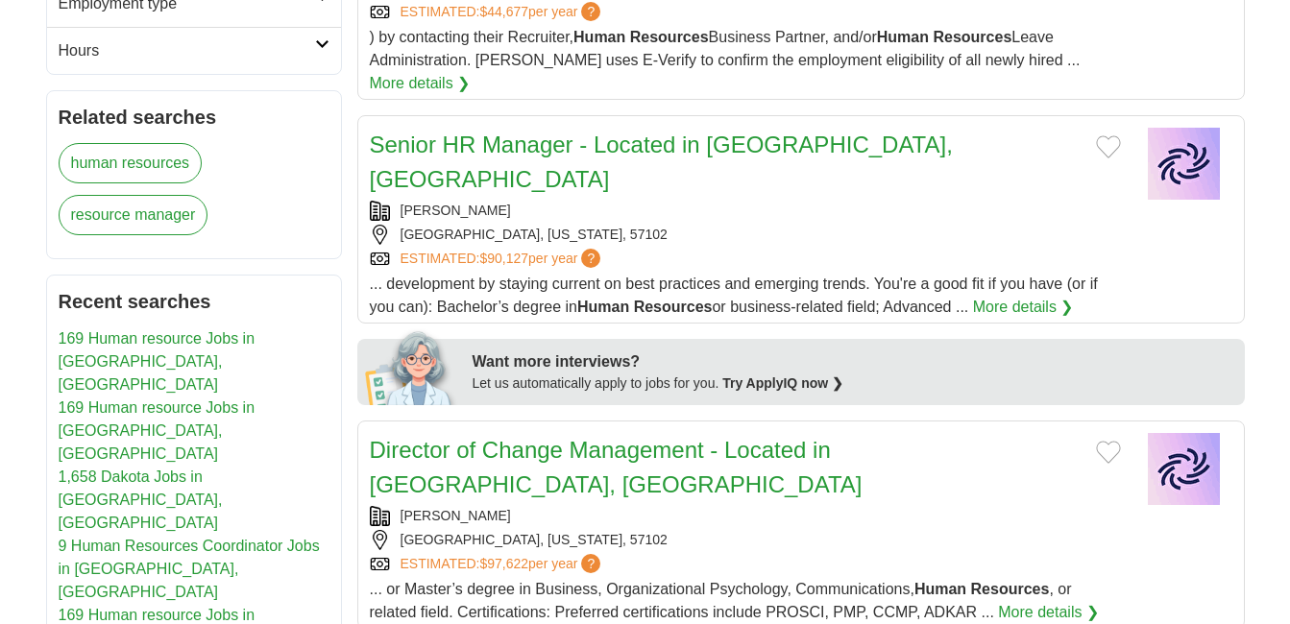
click at [434, 132] on link "Senior HR Manager - Located in Warroad, MN" at bounding box center [661, 162] width 583 height 61
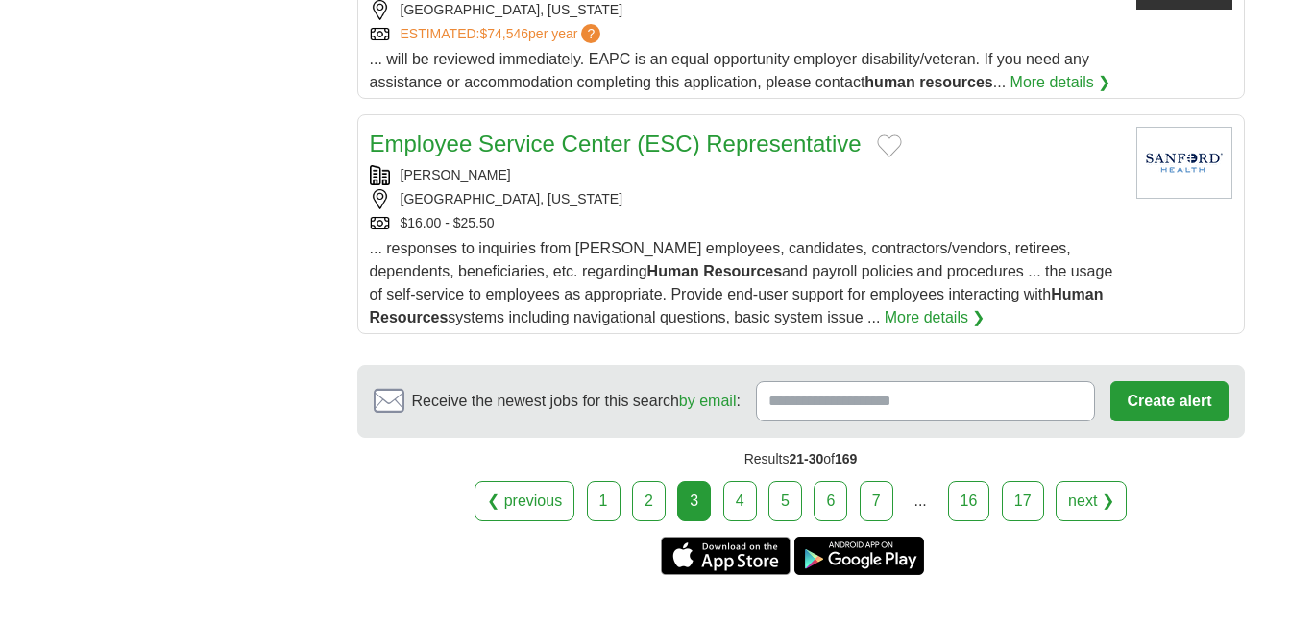
scroll to position [2401, 0]
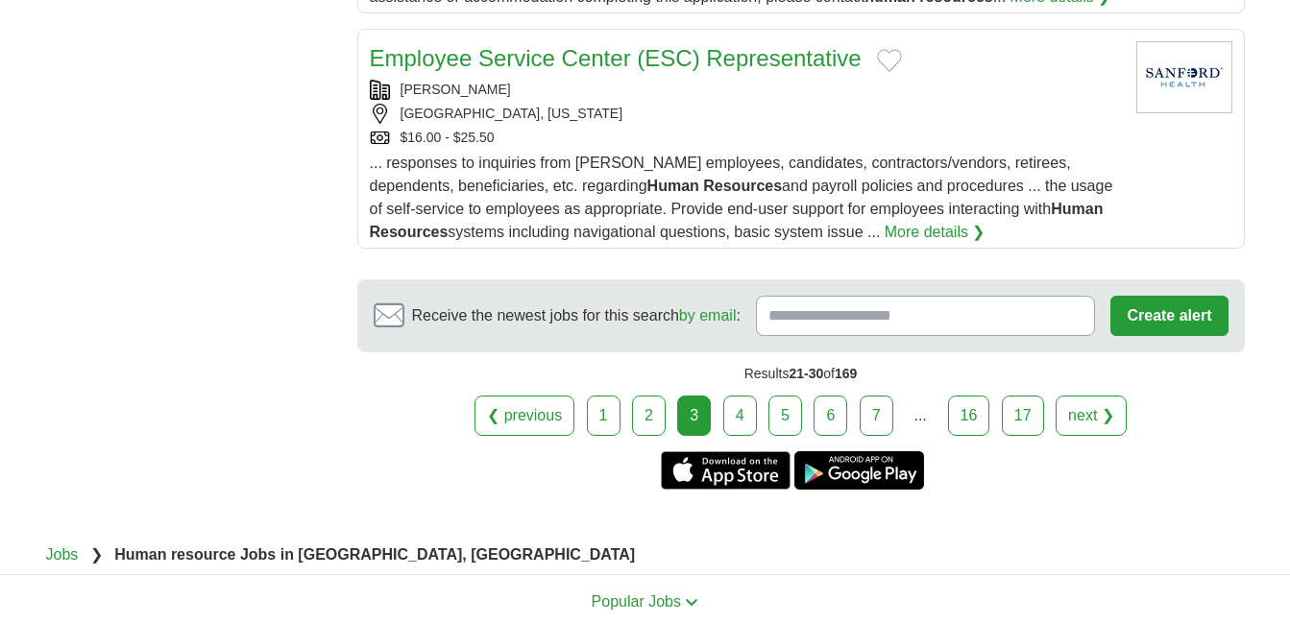
click at [753, 396] on link "4" at bounding box center [740, 416] width 34 height 40
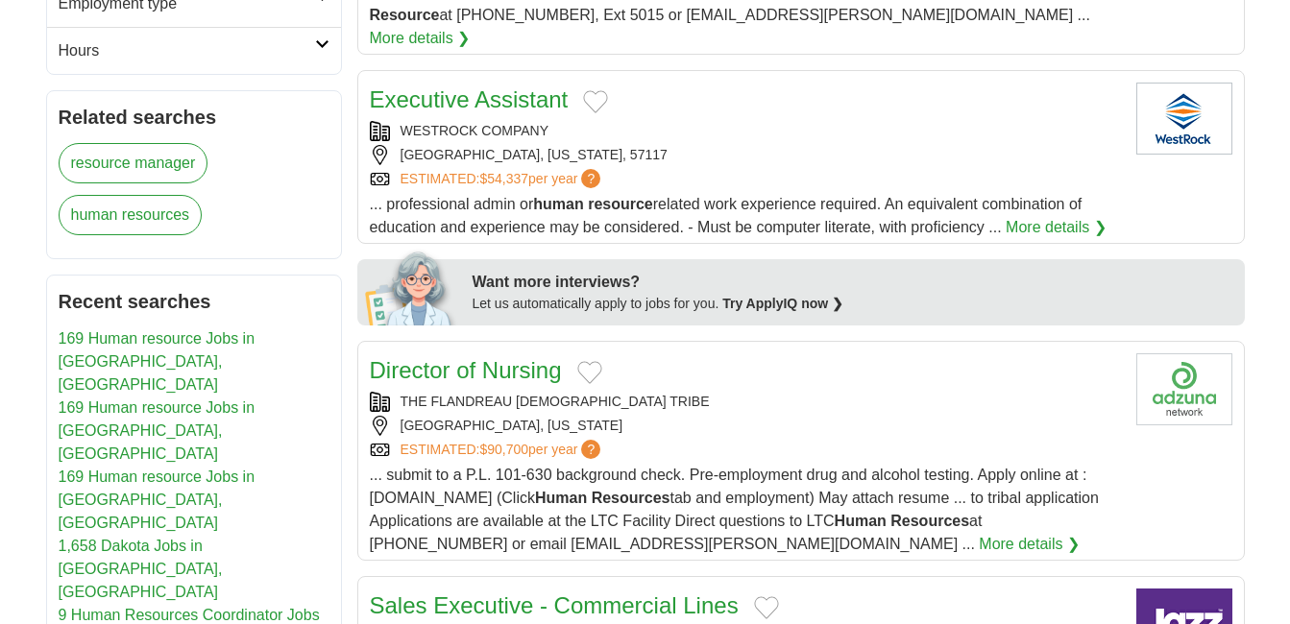
click at [449, 86] on link "Executive Assistant" at bounding box center [469, 99] width 199 height 26
click at [499, 83] on h2 "Executive Assistant" at bounding box center [469, 100] width 199 height 35
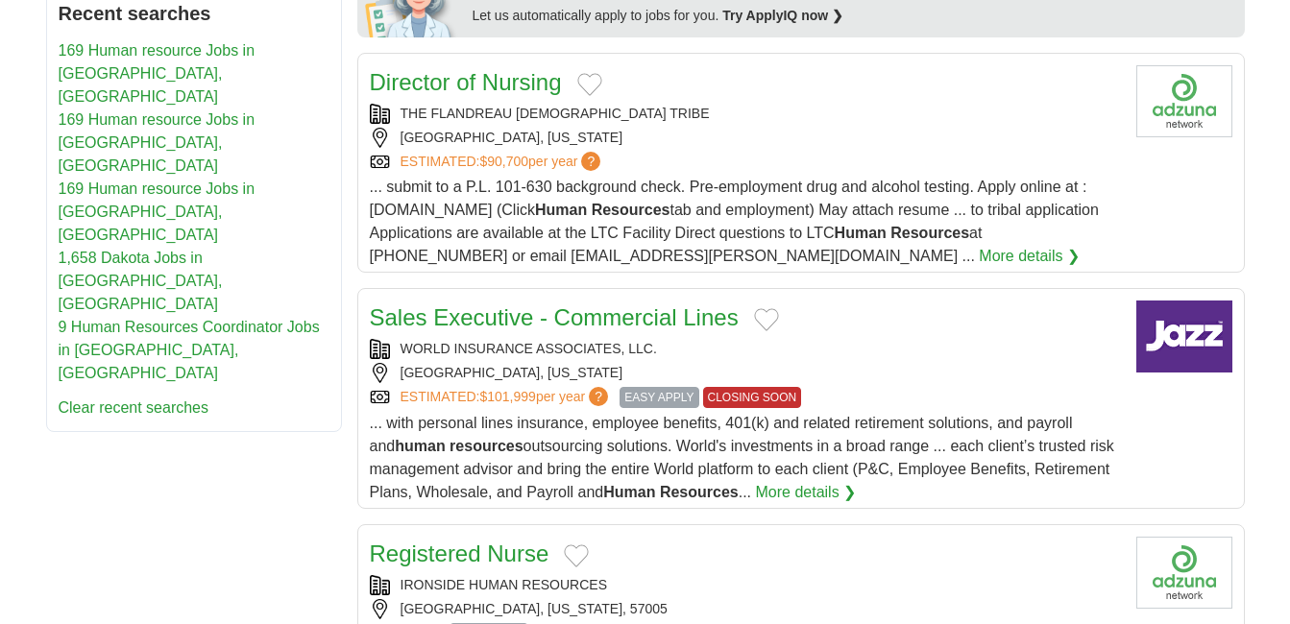
scroll to position [1057, 0]
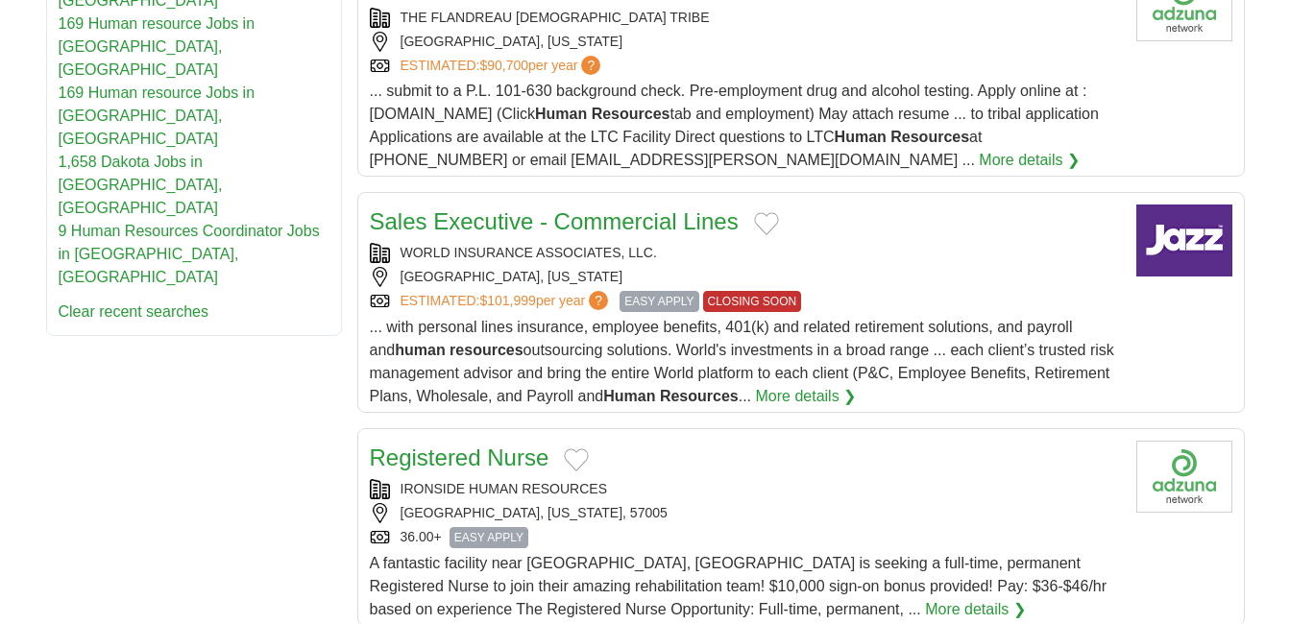
click at [485, 208] on link "Sales Executive - Commercial Lines" at bounding box center [554, 221] width 369 height 26
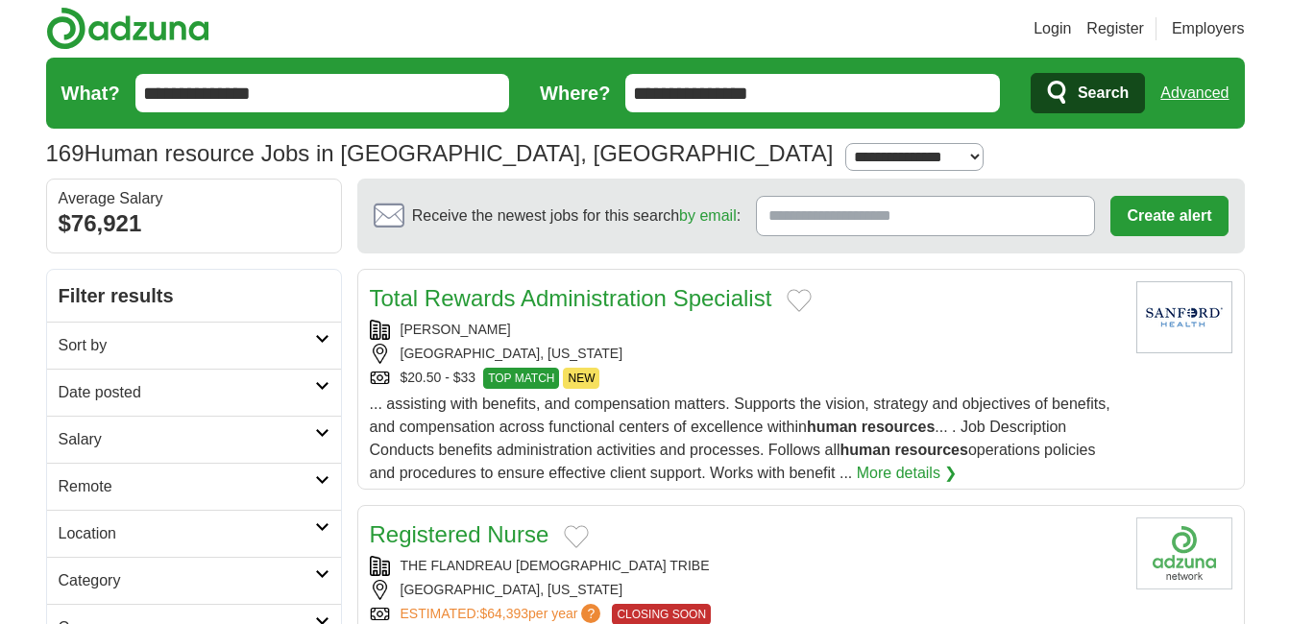
scroll to position [0, 0]
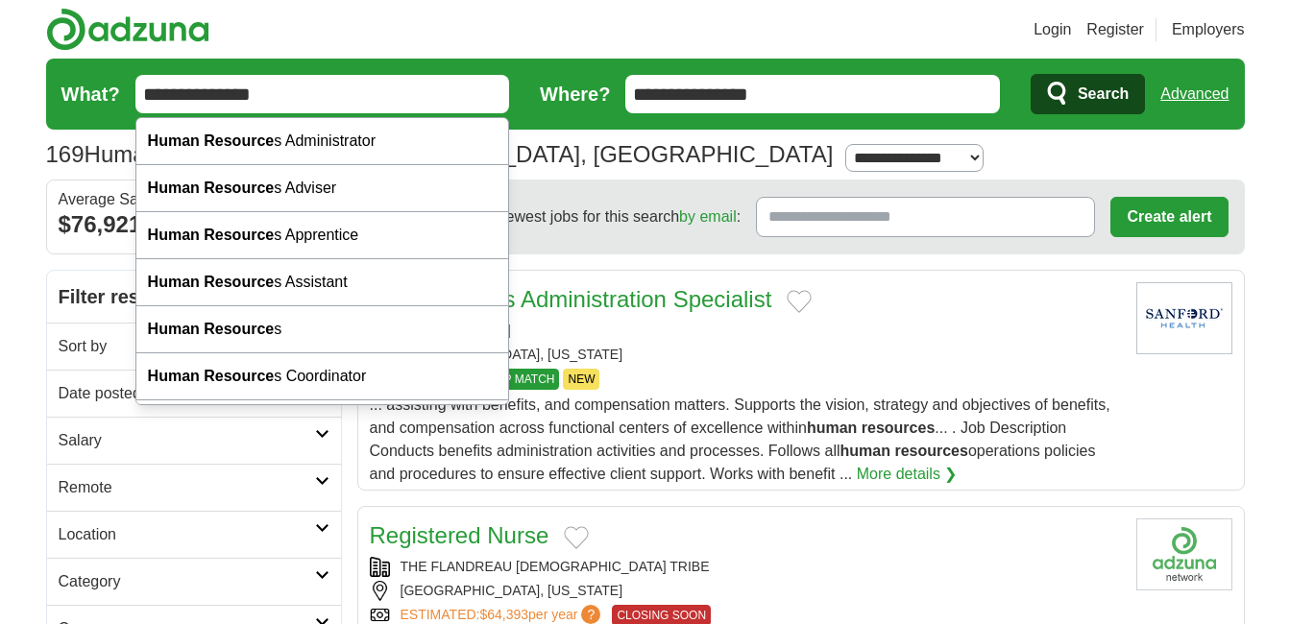
drag, startPoint x: 326, startPoint y: 89, endPoint x: 0, endPoint y: 22, distance: 332.5
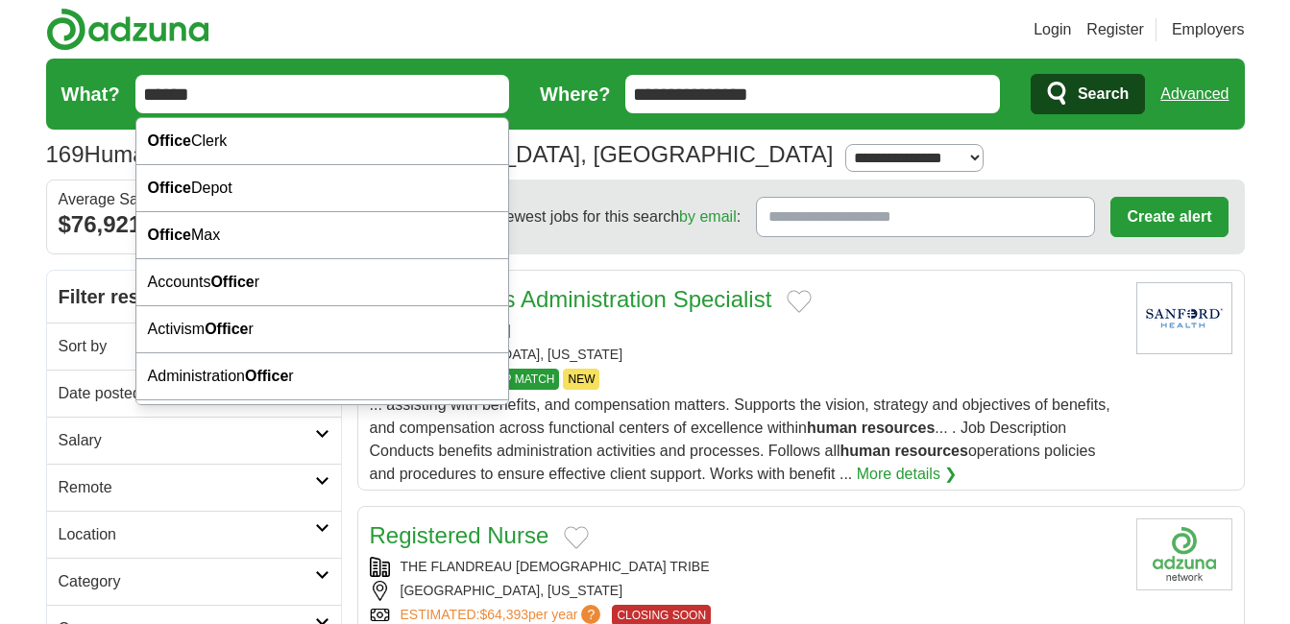
type input "******"
click at [1031, 74] on button "Search" at bounding box center [1088, 94] width 114 height 40
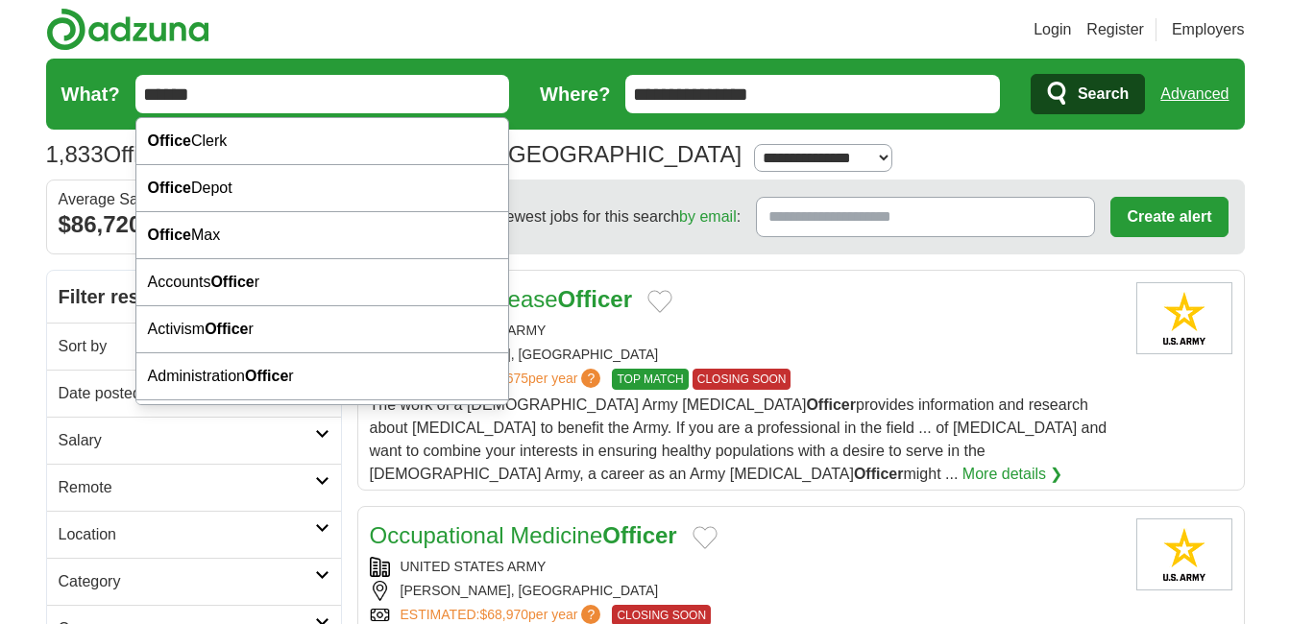
drag, startPoint x: 253, startPoint y: 98, endPoint x: -4, endPoint y: 72, distance: 257.8
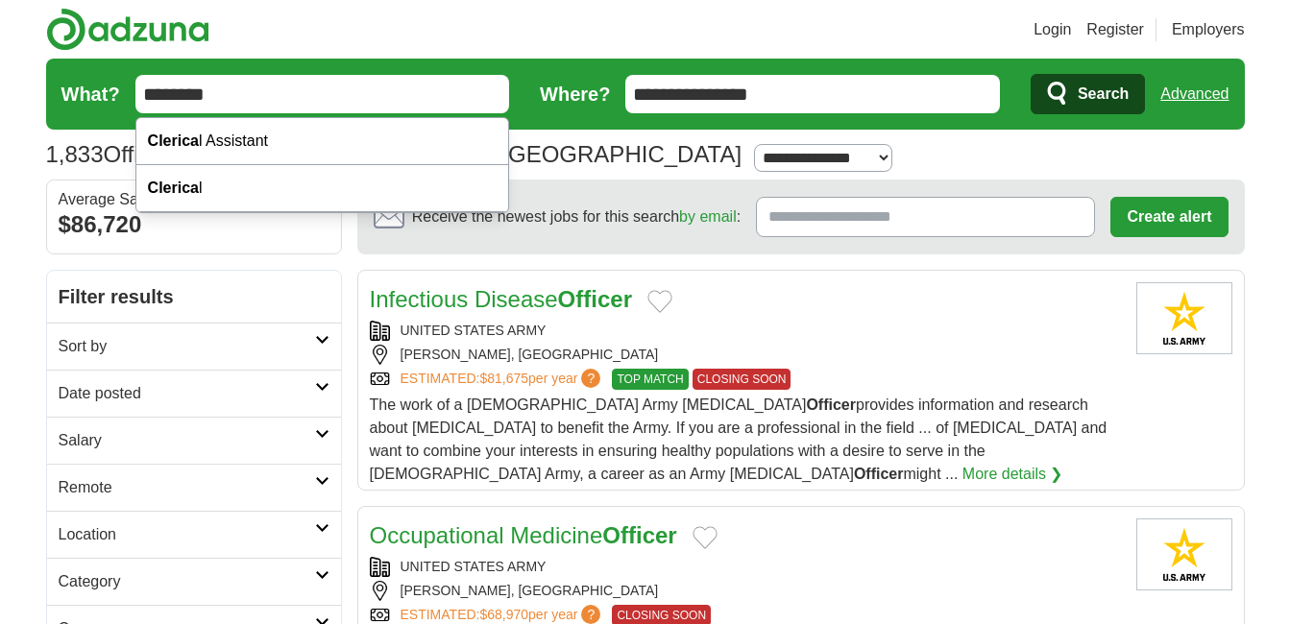
type input "********"
click at [1031, 74] on button "Search" at bounding box center [1088, 94] width 114 height 40
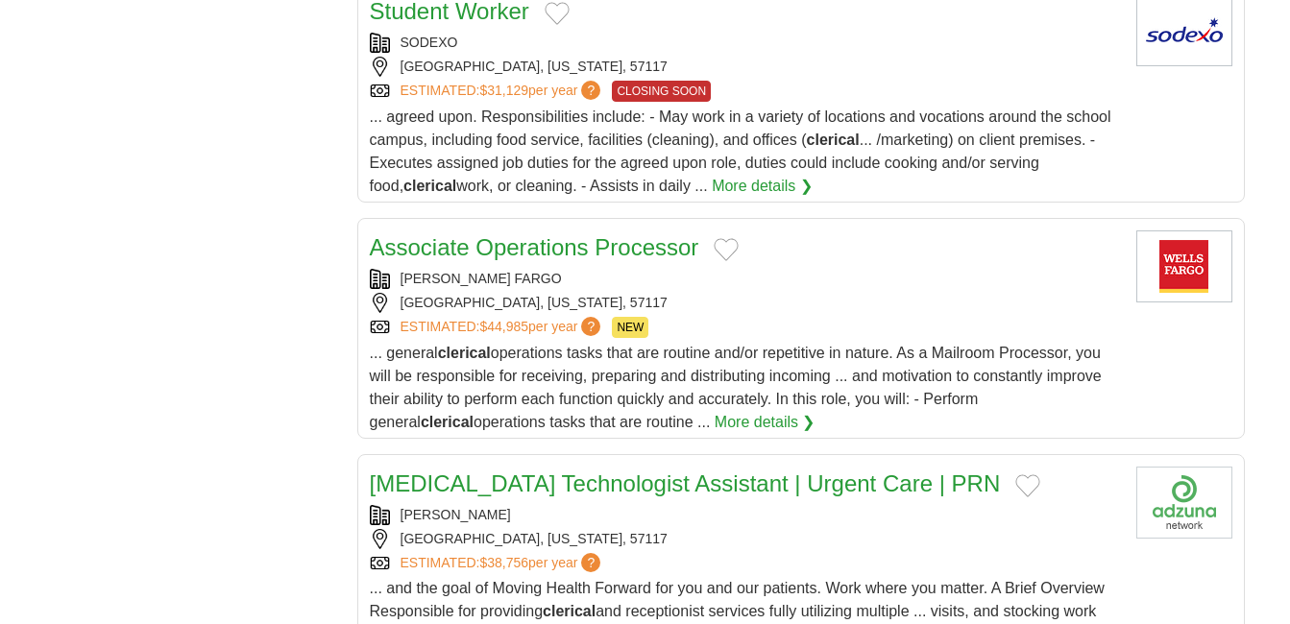
scroll to position [1825, 0]
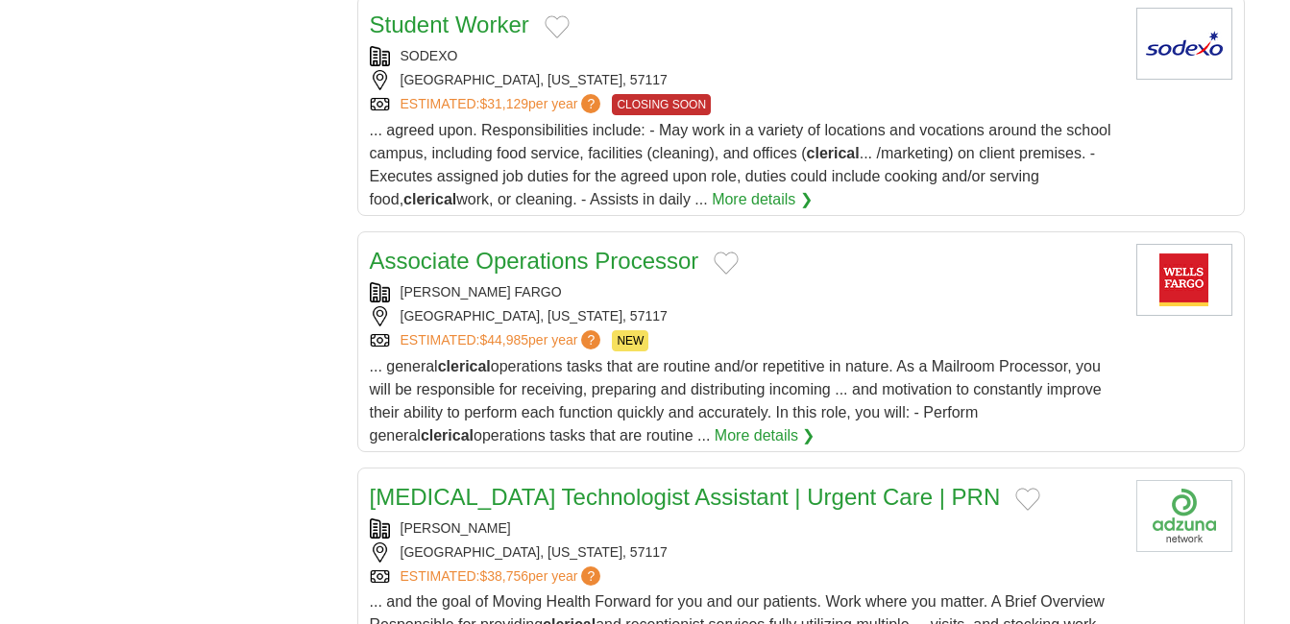
click at [571, 264] on link "Associate Operations Processor" at bounding box center [534, 261] width 329 height 26
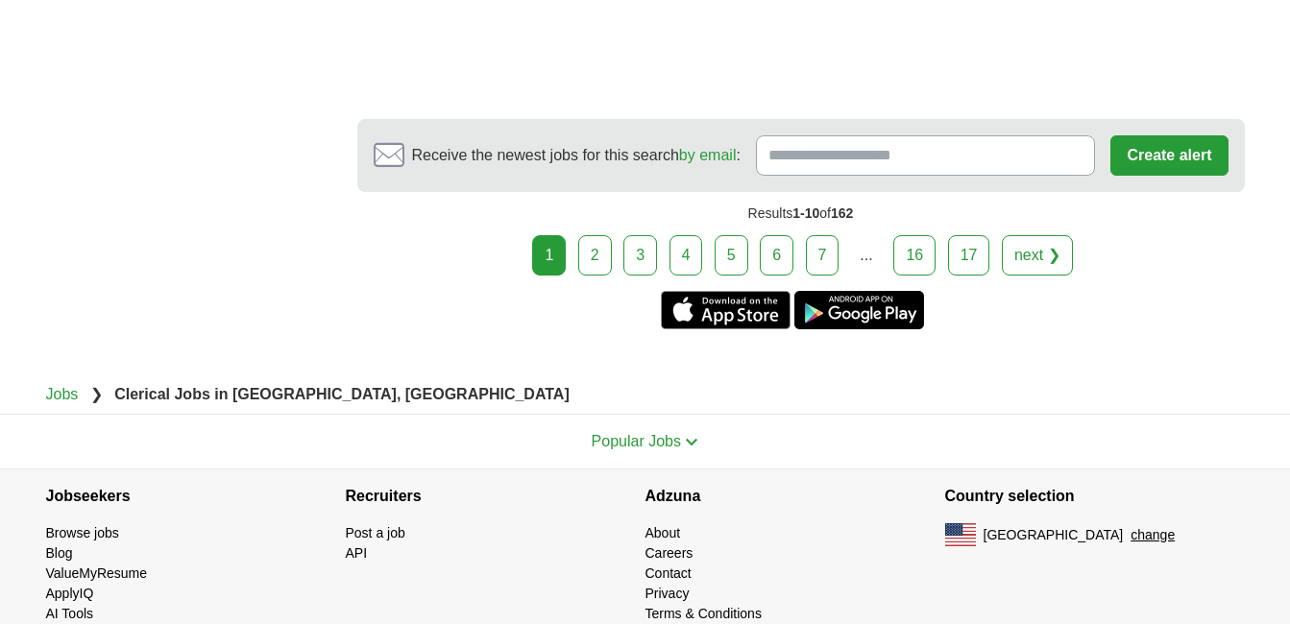
scroll to position [3746, 0]
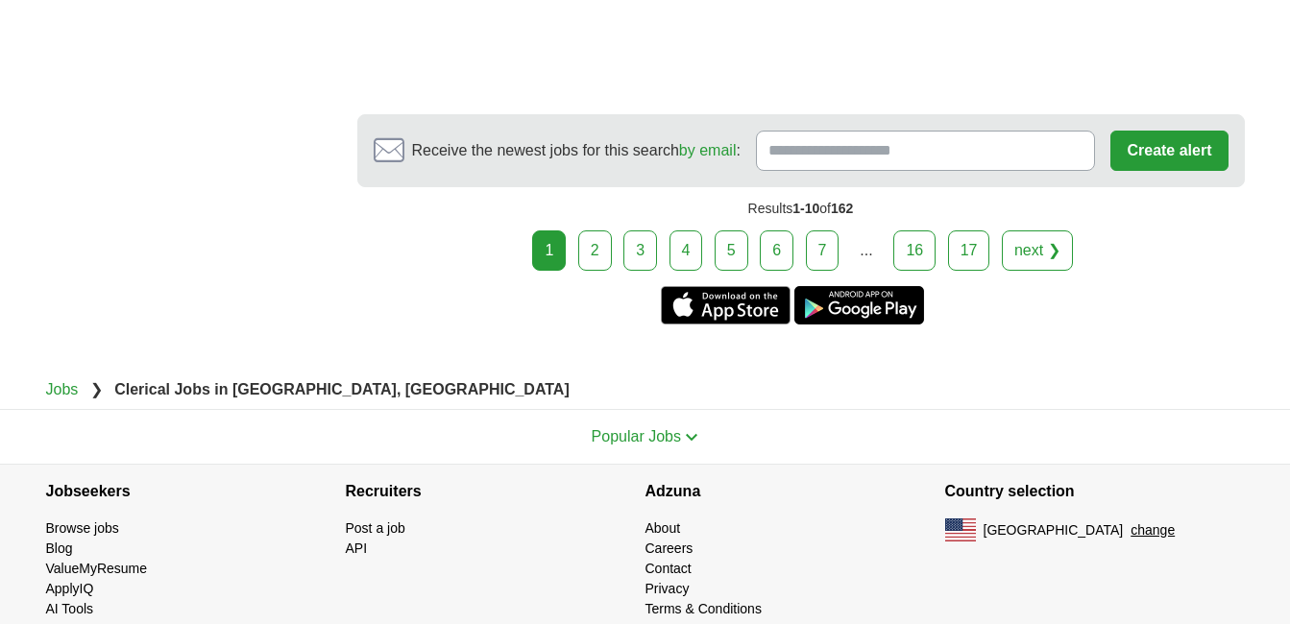
click at [592, 251] on link "2" at bounding box center [595, 251] width 34 height 40
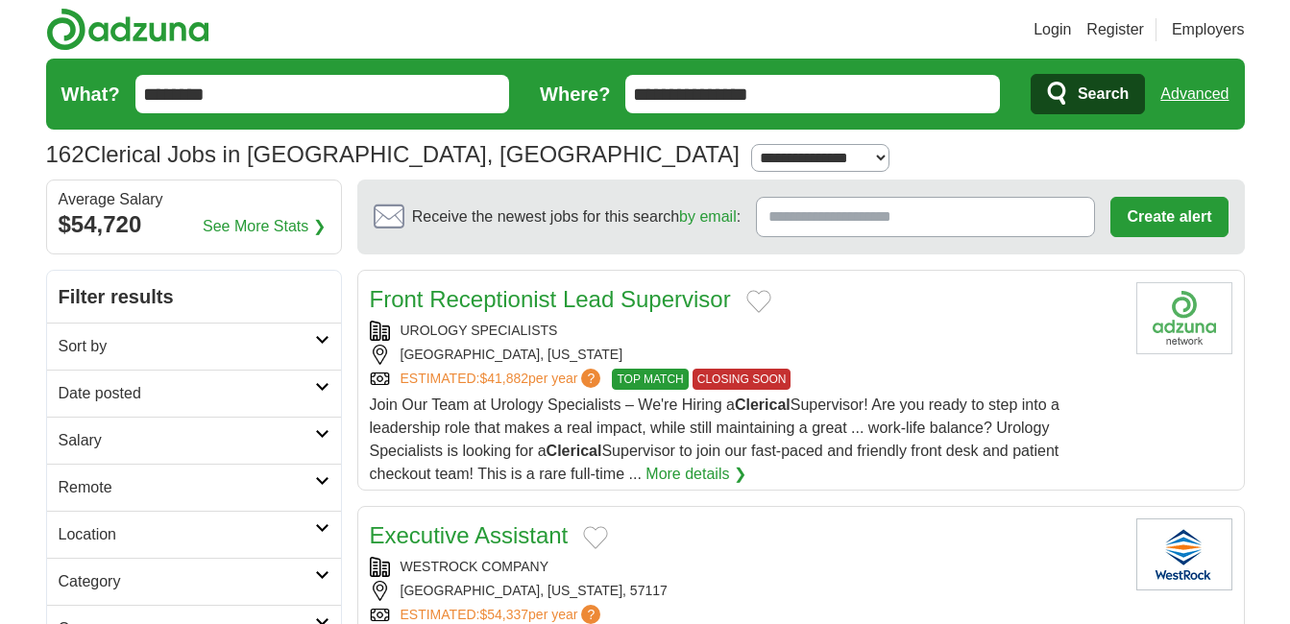
click at [522, 299] on link "Front Receptionist Lead Supervisor" at bounding box center [550, 299] width 361 height 26
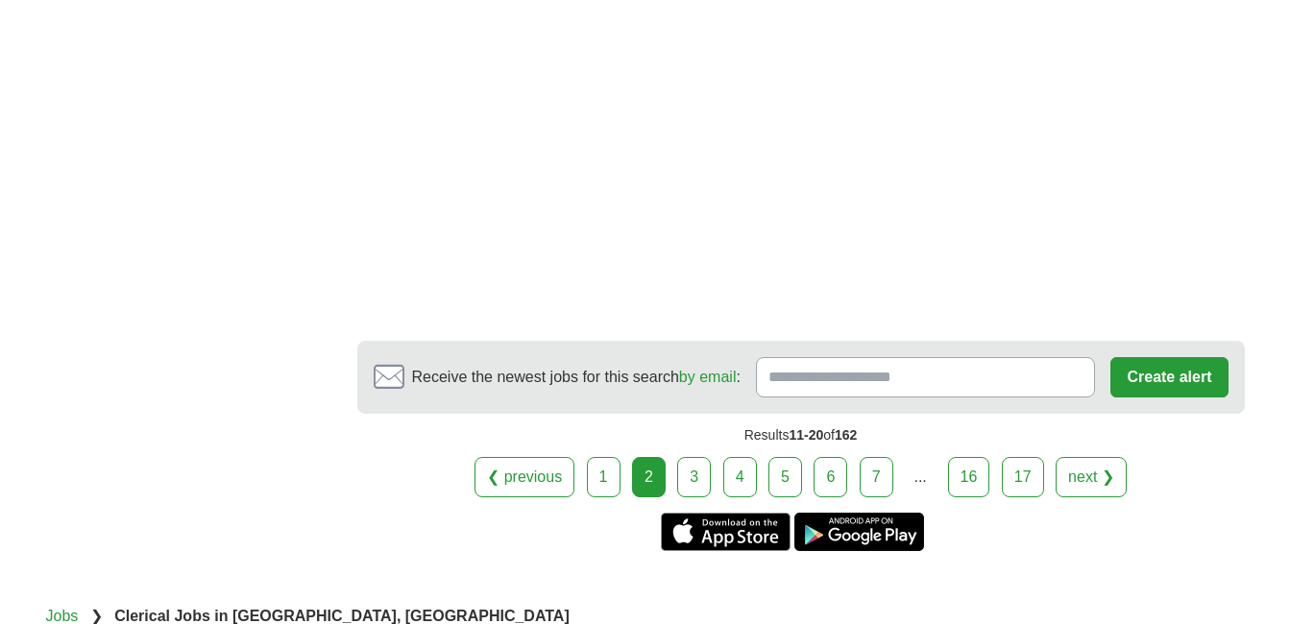
scroll to position [3842, 0]
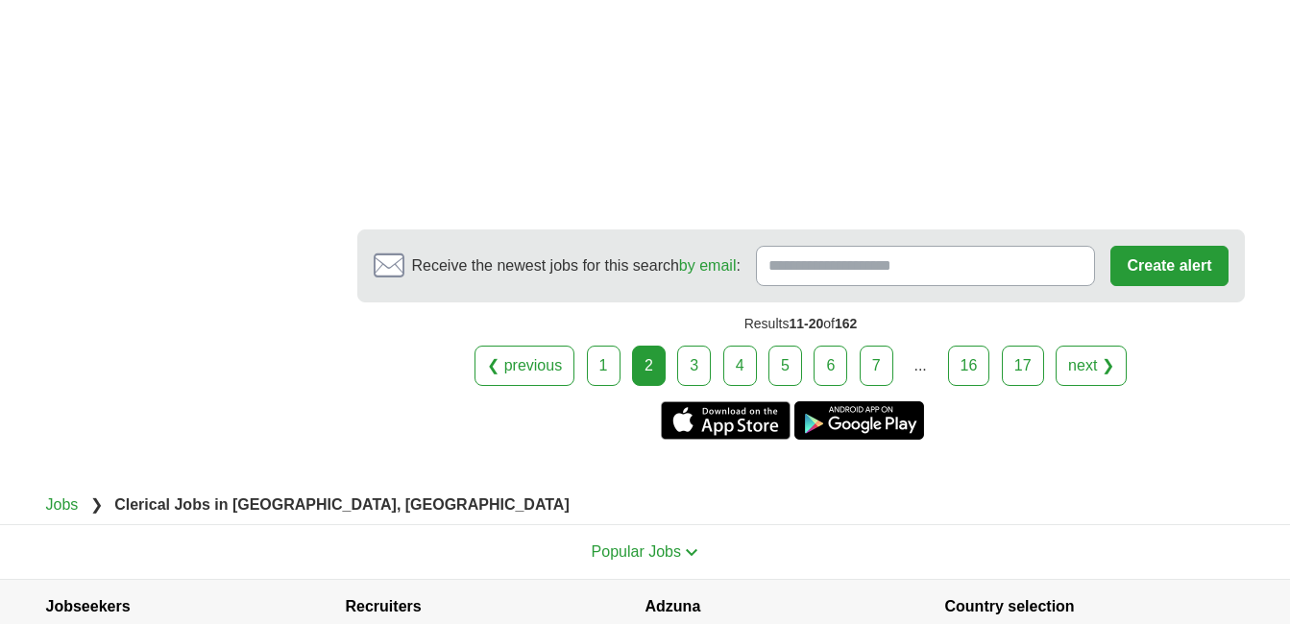
click at [701, 346] on link "3" at bounding box center [694, 366] width 34 height 40
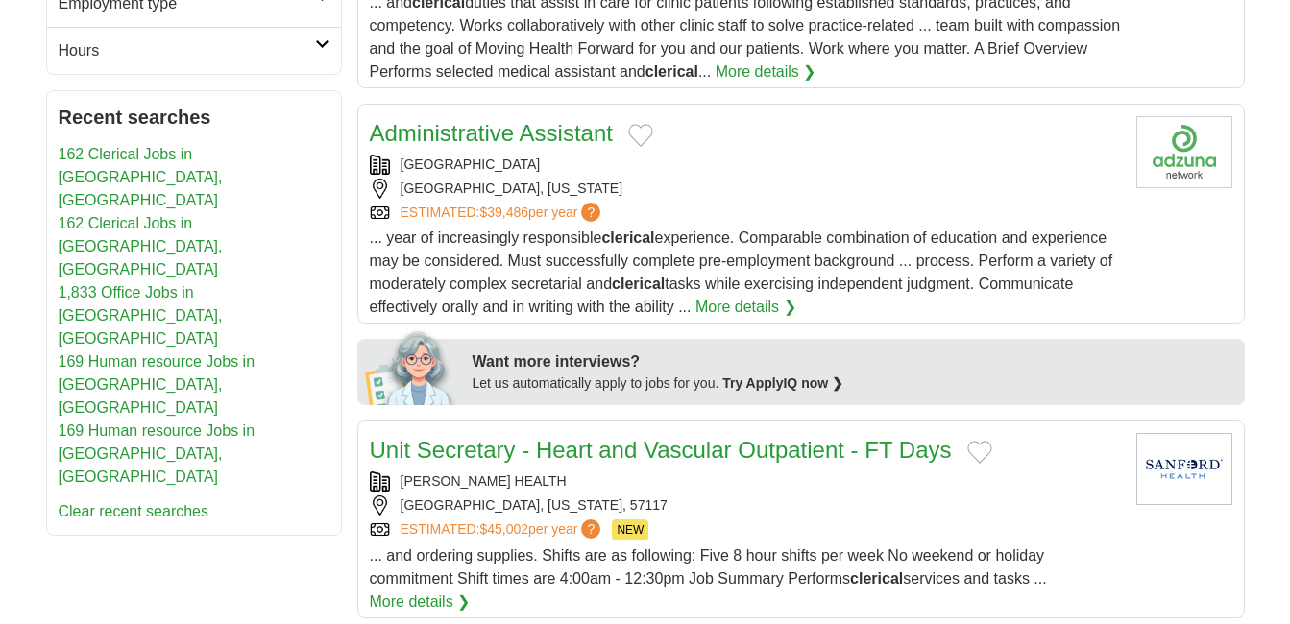
click at [522, 139] on link "Administrative Assistant" at bounding box center [491, 133] width 243 height 26
